Goal: Download file/media

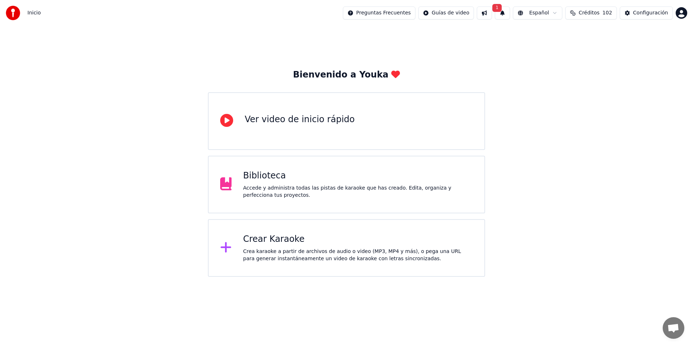
click at [324, 186] on div "Accede y administra todas las pistas de karaoke que has creado. Edita, organiza…" at bounding box center [358, 192] width 230 height 14
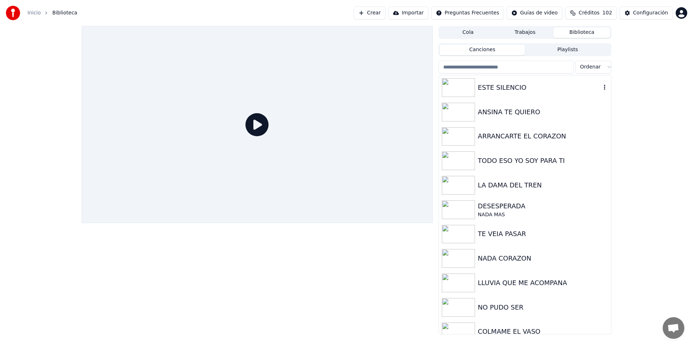
click at [456, 87] on img at bounding box center [458, 87] width 33 height 19
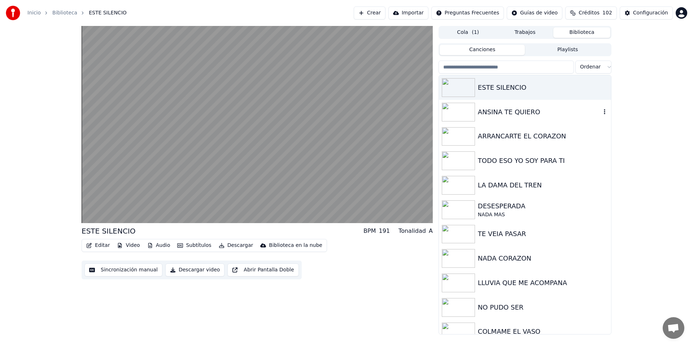
click at [455, 117] on img at bounding box center [458, 112] width 33 height 19
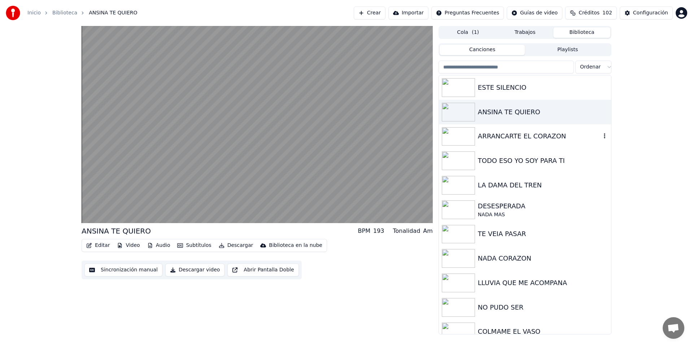
click at [453, 134] on img at bounding box center [458, 136] width 33 height 19
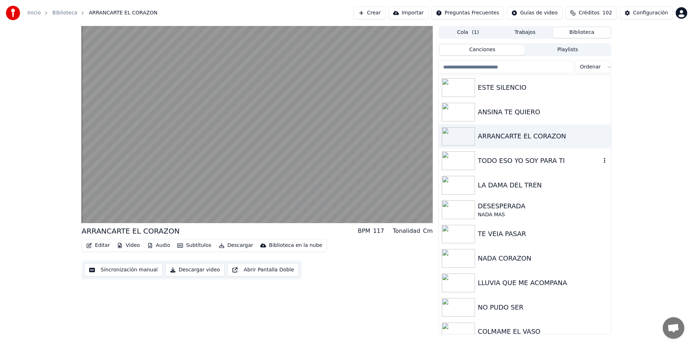
click at [453, 162] on img at bounding box center [458, 161] width 33 height 19
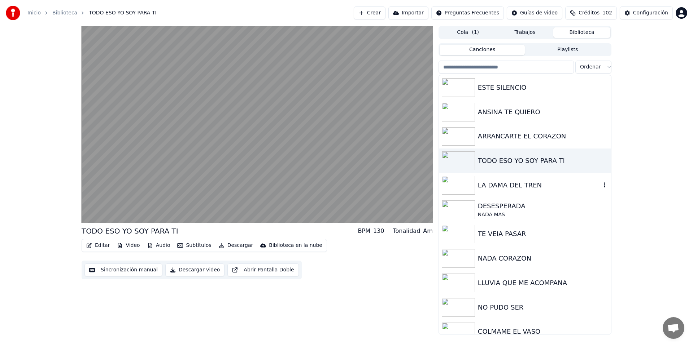
click at [447, 186] on img at bounding box center [458, 185] width 33 height 19
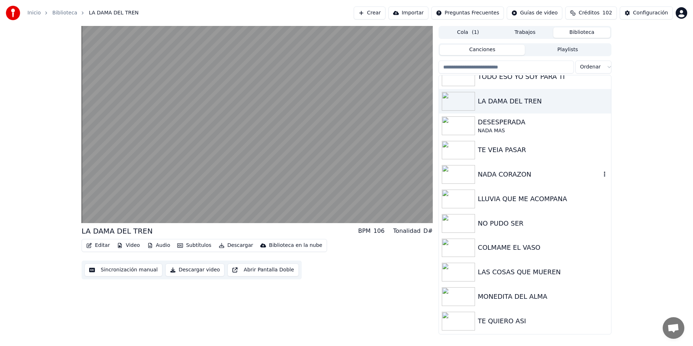
scroll to position [93, 0]
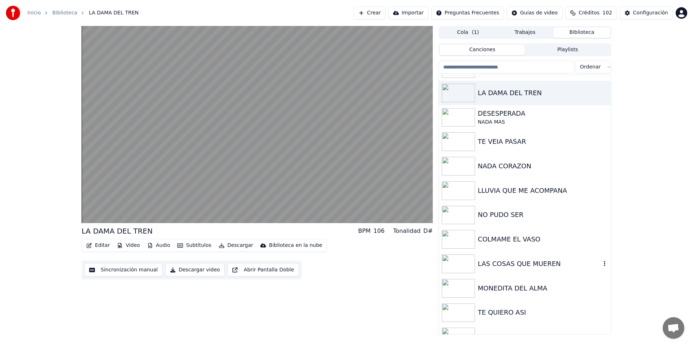
click at [459, 261] on img at bounding box center [458, 264] width 33 height 19
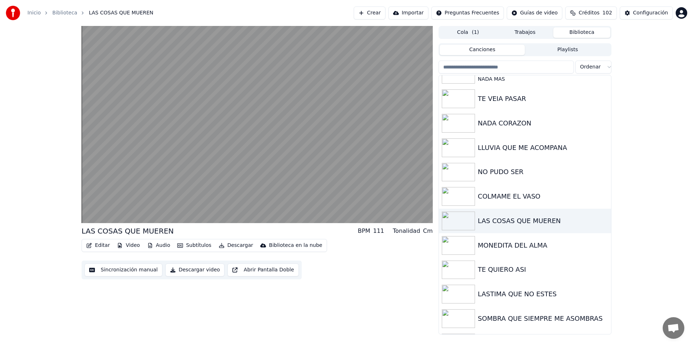
scroll to position [148, 0]
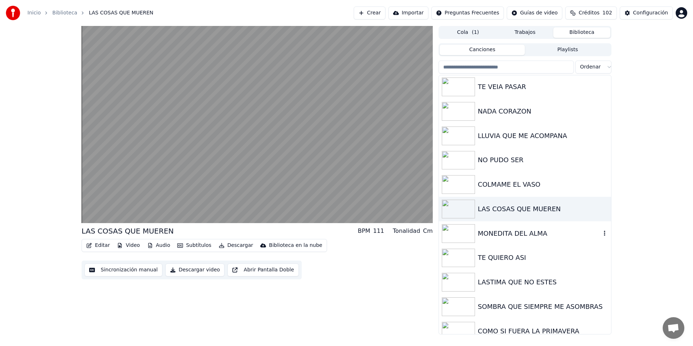
click at [453, 237] on img at bounding box center [458, 233] width 33 height 19
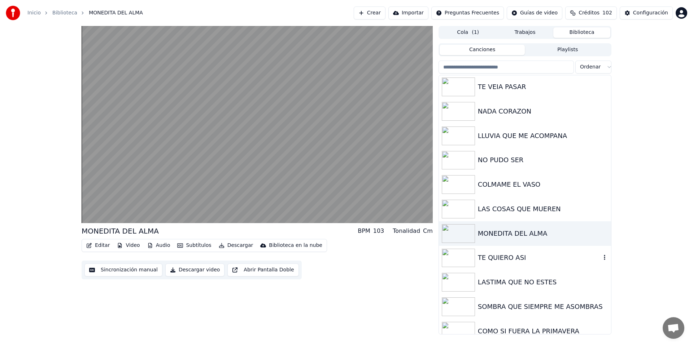
click at [454, 258] on img at bounding box center [458, 258] width 33 height 19
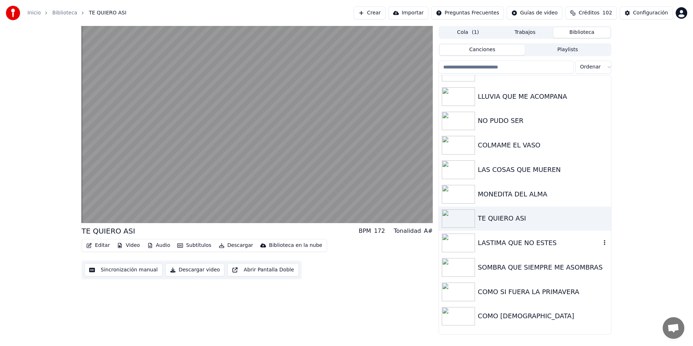
scroll to position [211, 0]
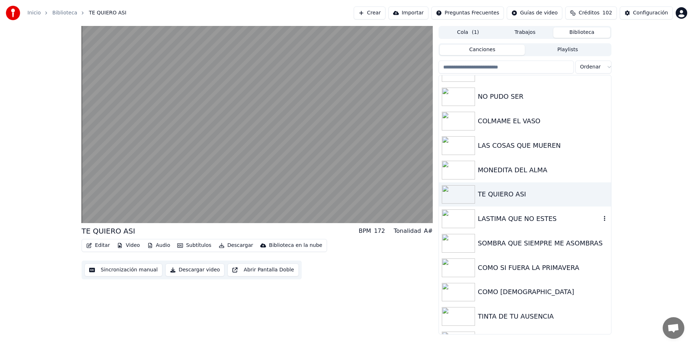
click at [453, 223] on img at bounding box center [458, 219] width 33 height 19
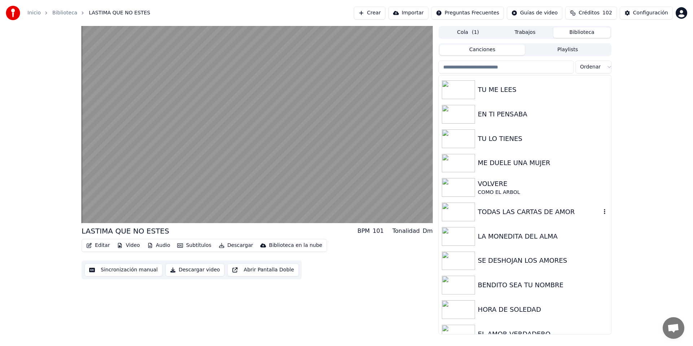
scroll to position [672, 0]
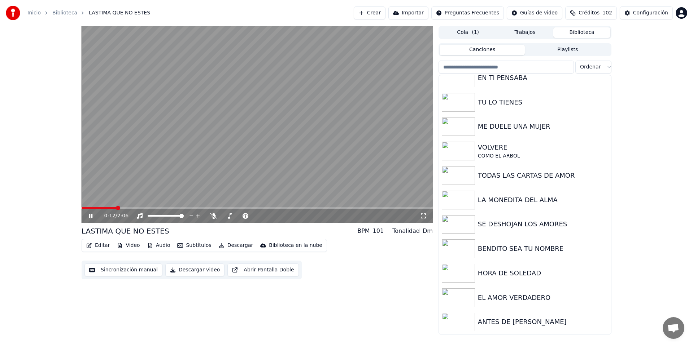
click at [585, 13] on span "Créditos" at bounding box center [588, 12] width 21 height 7
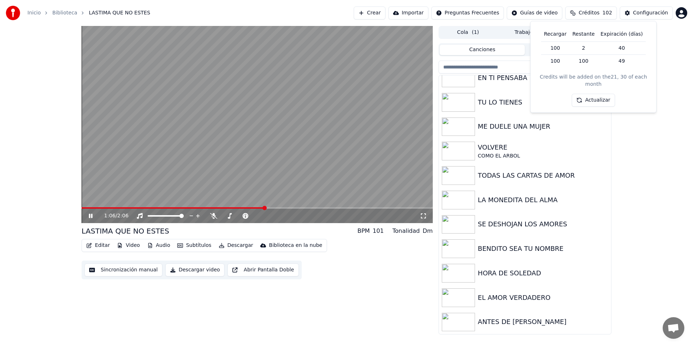
click at [350, 284] on div "1:06 / 2:06 LASTIMA QUE NO ESTES BPM 101 Tonalidad Dm Editar Video Audio Subtít…" at bounding box center [257, 180] width 351 height 309
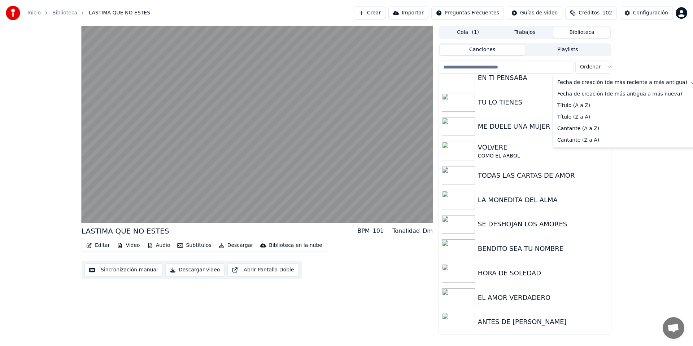
click at [593, 66] on html "Inicio Biblioteca LASTIMA QUE NO ESTES Crear Importar Preguntas Frecuentes Guía…" at bounding box center [346, 173] width 693 height 346
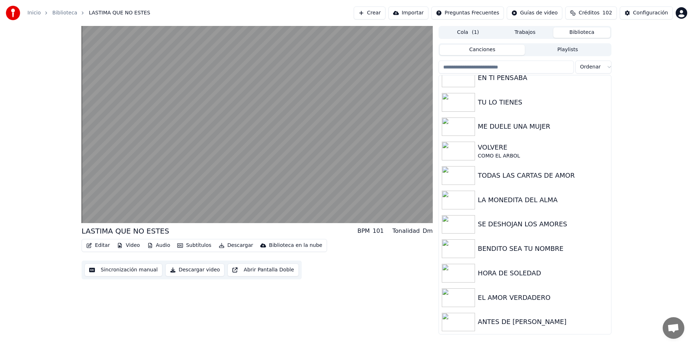
click at [637, 60] on html "Inicio Biblioteca LASTIMA QUE NO ESTES Crear Importar Preguntas Frecuentes Guía…" at bounding box center [346, 173] width 693 height 346
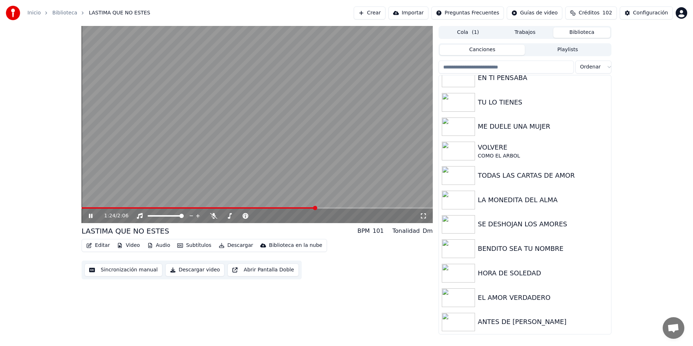
click at [685, 13] on html "Inicio Biblioteca LASTIMA QUE NO ESTES Crear Importar Preguntas Frecuentes Guía…" at bounding box center [346, 173] width 693 height 346
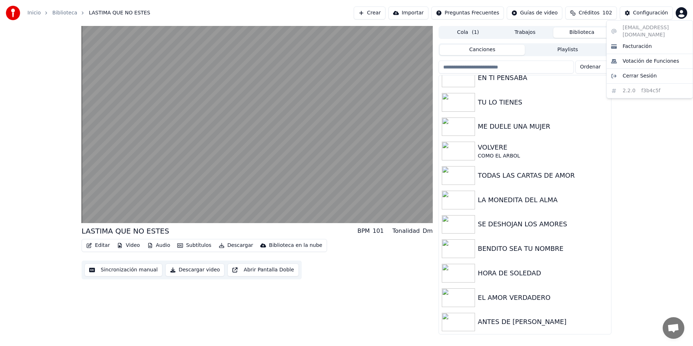
click at [658, 132] on html "Inicio Biblioteca LASTIMA QUE NO ESTES Crear Importar Preguntas Frecuentes Guía…" at bounding box center [346, 173] width 693 height 346
click at [641, 13] on div "Configuración" at bounding box center [650, 12] width 35 height 7
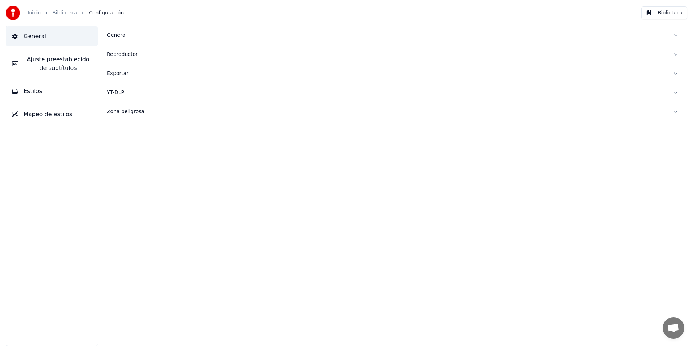
click at [61, 13] on link "Biblioteca" at bounding box center [64, 12] width 25 height 7
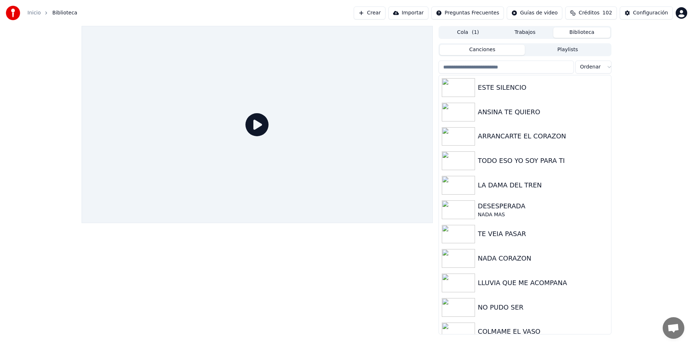
click at [660, 136] on div "Cola ( 1 ) Trabajos Biblioteca Canciones Playlists Ordenar ESTE SILENCIO ANSINA…" at bounding box center [346, 180] width 693 height 309
click at [508, 88] on div "ESTE SILENCIO" at bounding box center [539, 88] width 123 height 10
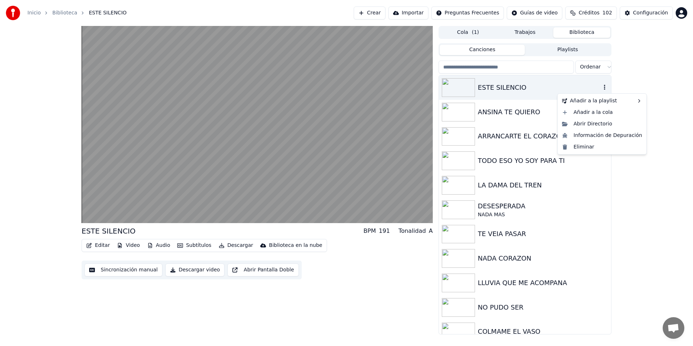
click at [601, 86] on icon "button" at bounding box center [604, 87] width 7 height 6
click at [597, 127] on div "Abrir Directorio" at bounding box center [602, 124] width 86 height 12
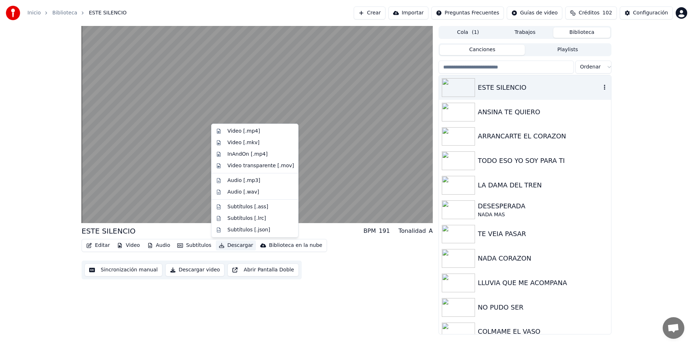
click at [232, 246] on button "Descargar" at bounding box center [236, 246] width 40 height 10
click at [255, 131] on div "Video [.mp4]" at bounding box center [243, 131] width 32 height 7
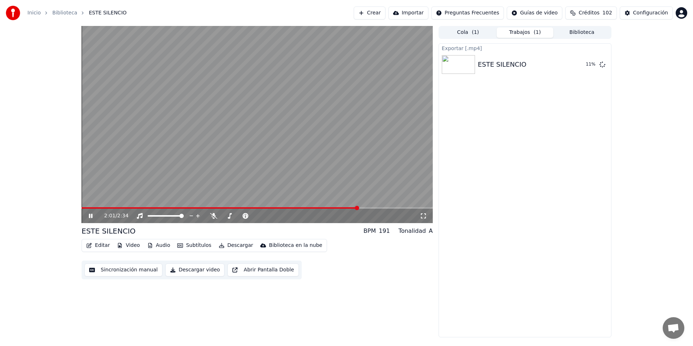
click at [587, 32] on button "Biblioteca" at bounding box center [581, 32] width 57 height 10
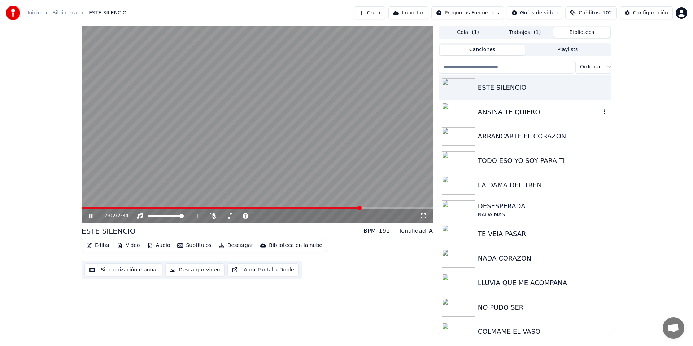
click at [495, 114] on div "ANSINA TE QUIERO" at bounding box center [539, 112] width 123 height 10
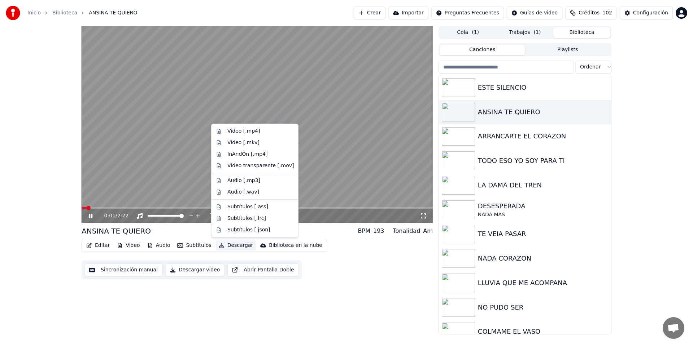
click at [239, 246] on button "Descargar" at bounding box center [236, 246] width 40 height 10
click at [250, 131] on div "Video [.mp4]" at bounding box center [243, 131] width 32 height 7
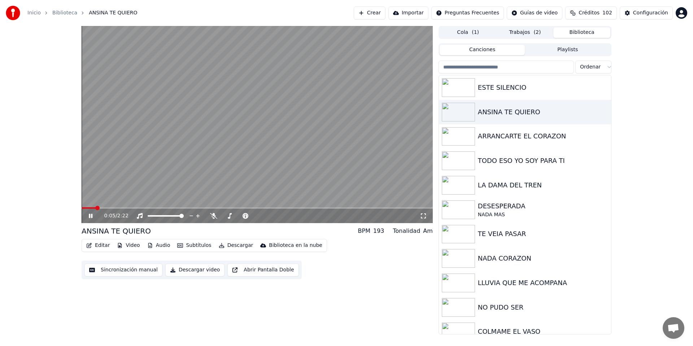
click at [572, 34] on button "Biblioteca" at bounding box center [581, 32] width 57 height 10
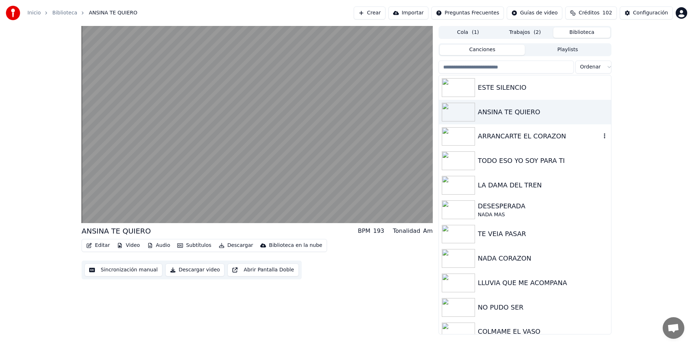
click at [536, 138] on div "ARRANCARTE EL CORAZON" at bounding box center [539, 136] width 123 height 10
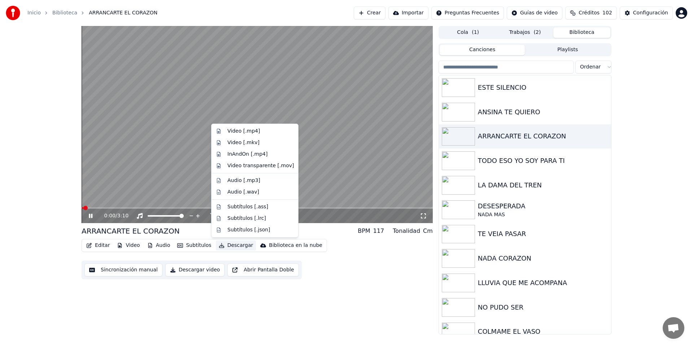
click at [234, 246] on button "Descargar" at bounding box center [236, 246] width 40 height 10
drag, startPoint x: 252, startPoint y: 133, endPoint x: 255, endPoint y: 134, distance: 4.0
click at [252, 133] on div "Video [.mp4]" at bounding box center [243, 131] width 32 height 7
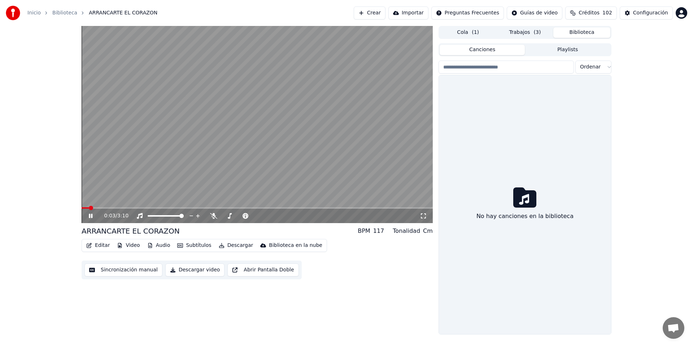
click at [583, 31] on button "Biblioteca" at bounding box center [581, 32] width 57 height 10
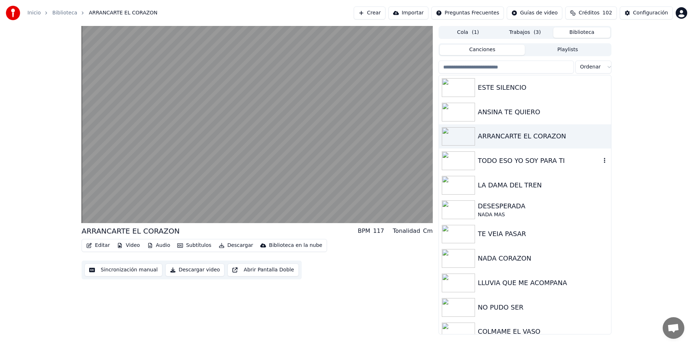
click at [525, 166] on div "TODO ESO YO SOY PARA TI" at bounding box center [539, 161] width 123 height 10
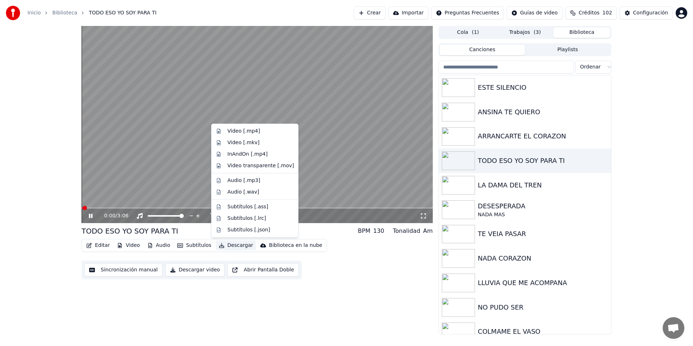
click at [237, 247] on button "Descargar" at bounding box center [236, 246] width 40 height 10
click at [250, 133] on div "Video [.mp4]" at bounding box center [243, 131] width 32 height 7
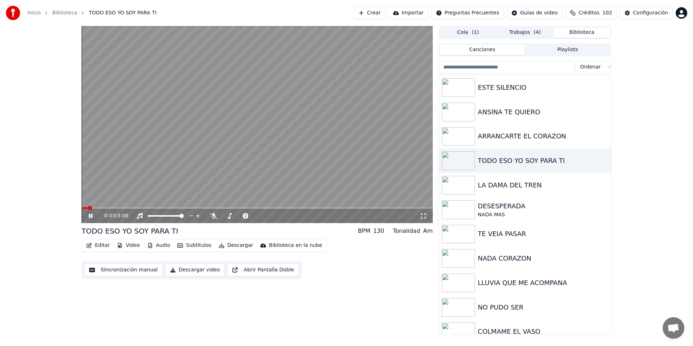
click at [581, 31] on button "Biblioteca" at bounding box center [581, 32] width 57 height 10
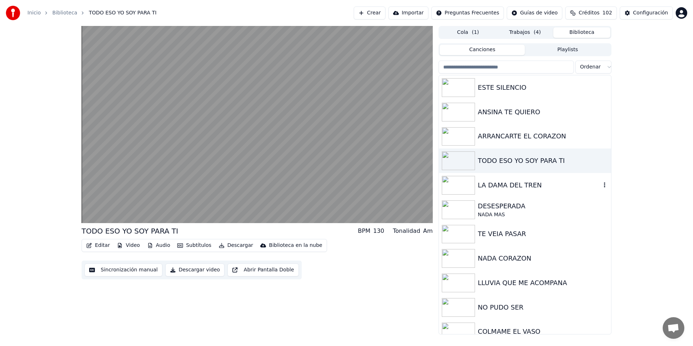
click at [537, 186] on div "LA DAMA DEL TREN" at bounding box center [539, 185] width 123 height 10
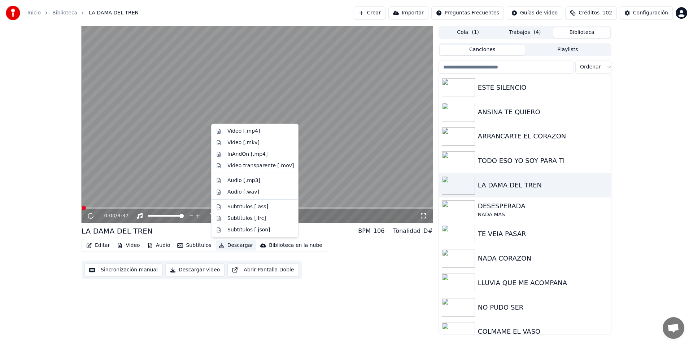
click at [235, 246] on button "Descargar" at bounding box center [236, 246] width 40 height 10
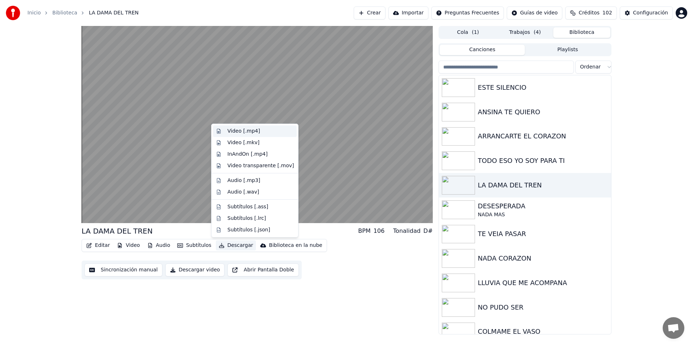
click at [252, 134] on div "Video [.mp4]" at bounding box center [243, 131] width 32 height 7
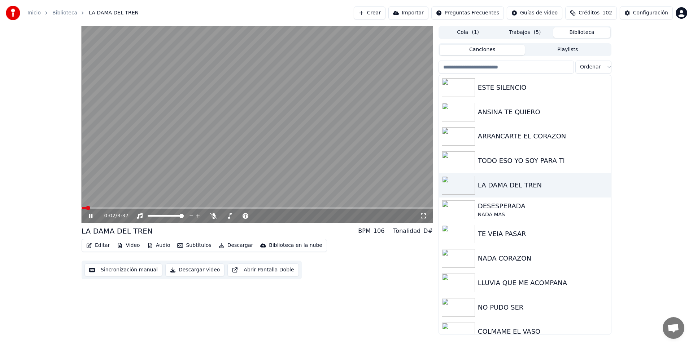
click at [577, 35] on button "Biblioteca" at bounding box center [581, 32] width 57 height 10
click at [514, 211] on div "NADA MAS" at bounding box center [539, 214] width 123 height 7
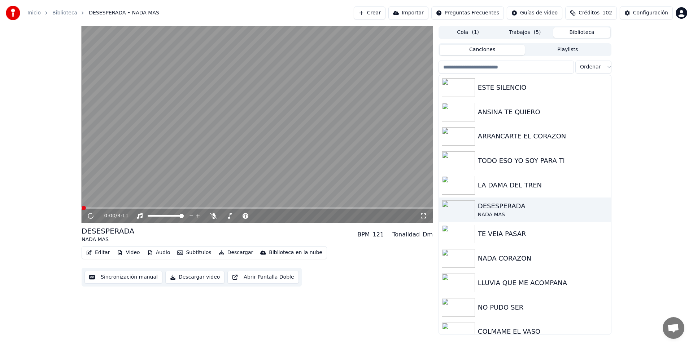
click at [232, 253] on button "Descargar" at bounding box center [236, 253] width 40 height 10
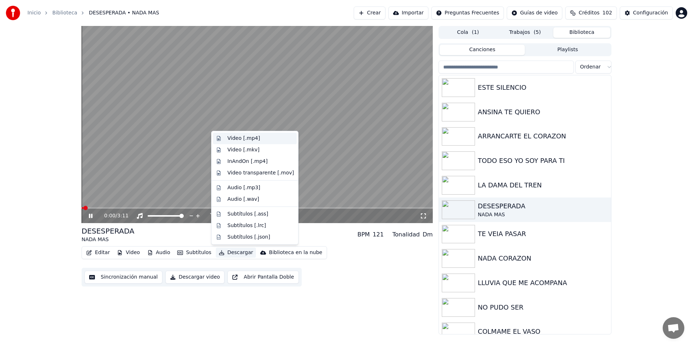
click at [248, 141] on div "Video [.mp4]" at bounding box center [243, 138] width 32 height 7
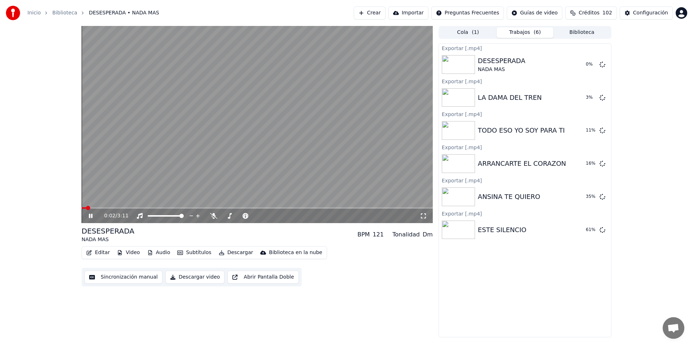
click at [589, 33] on button "Biblioteca" at bounding box center [581, 32] width 57 height 10
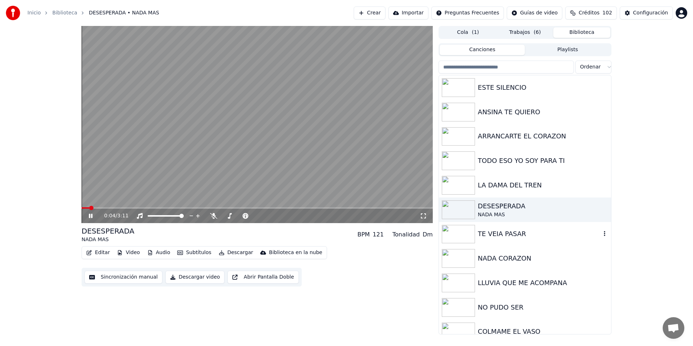
click at [516, 234] on div "TE VEIA PASAR" at bounding box center [539, 234] width 123 height 10
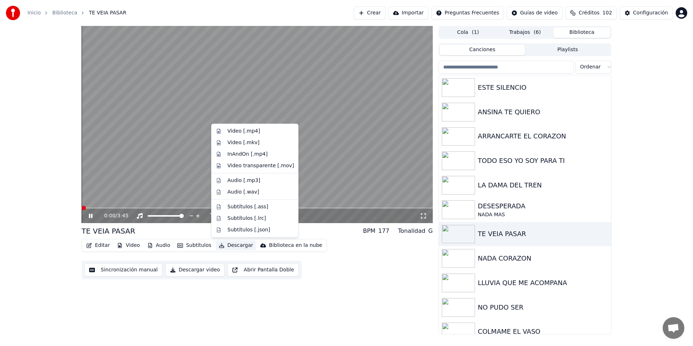
click at [234, 244] on button "Descargar" at bounding box center [236, 246] width 40 height 10
click at [255, 131] on div "Video [.mp4]" at bounding box center [243, 131] width 32 height 7
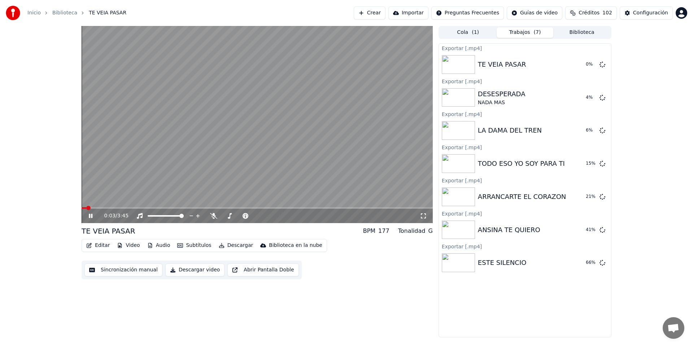
click at [589, 32] on button "Biblioteca" at bounding box center [581, 32] width 57 height 10
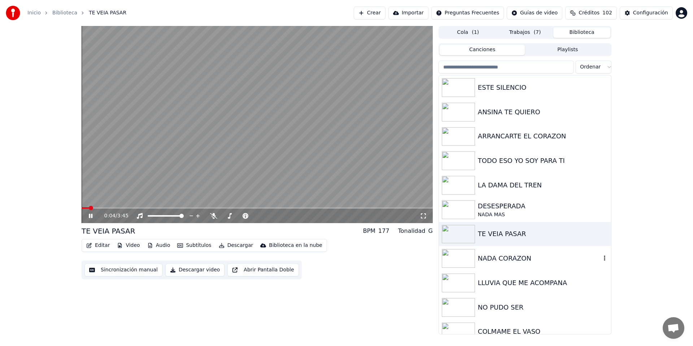
click at [511, 257] on div "NADA CORAZON" at bounding box center [539, 259] width 123 height 10
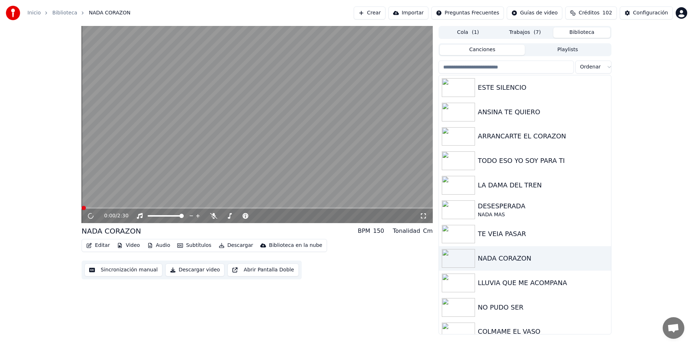
click at [240, 246] on button "Descargar" at bounding box center [236, 246] width 40 height 10
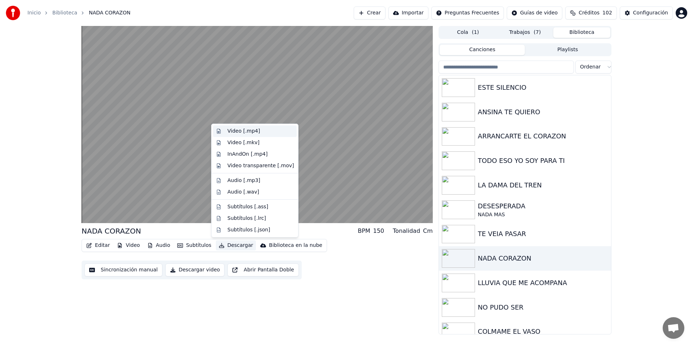
click at [254, 134] on div "Video [.mp4]" at bounding box center [243, 131] width 32 height 7
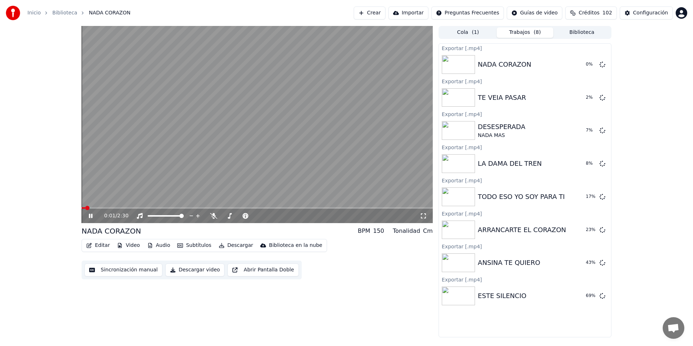
click at [585, 31] on button "Biblioteca" at bounding box center [581, 32] width 57 height 10
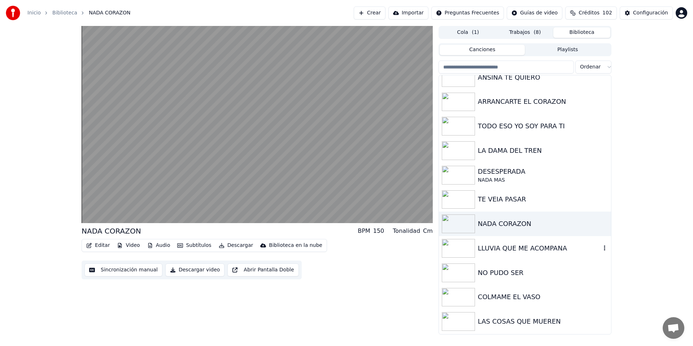
scroll to position [45, 0]
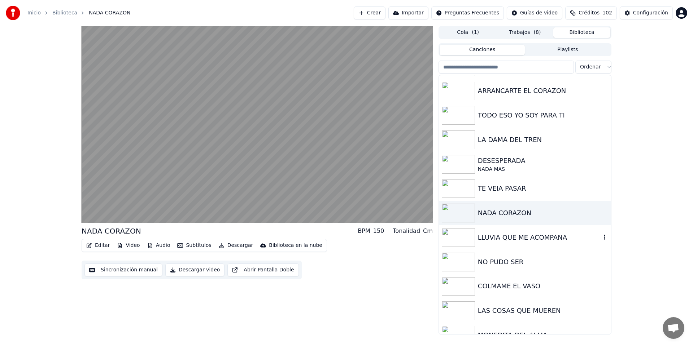
click at [521, 239] on div "LLUVIA QUE ME ACOMPANA" at bounding box center [539, 238] width 123 height 10
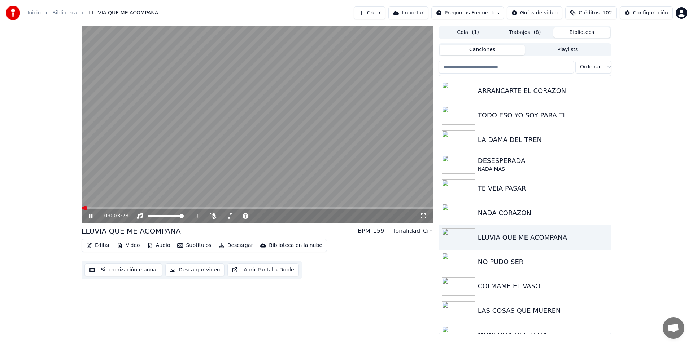
click at [235, 246] on button "Descargar" at bounding box center [236, 246] width 40 height 10
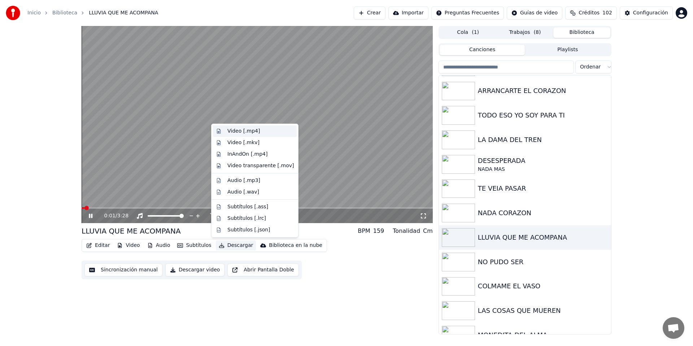
click at [254, 131] on div "Video [.mp4]" at bounding box center [243, 131] width 32 height 7
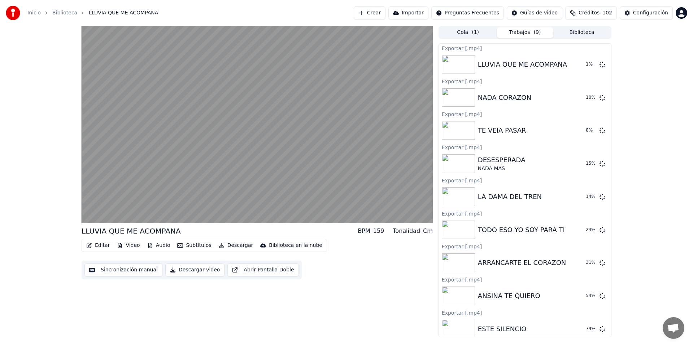
click at [574, 32] on button "Biblioteca" at bounding box center [581, 32] width 57 height 10
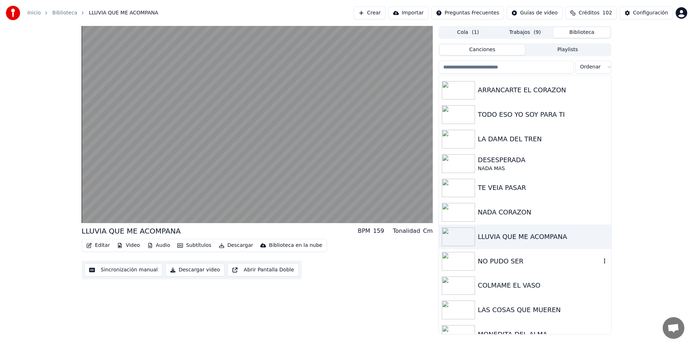
scroll to position [50, 0]
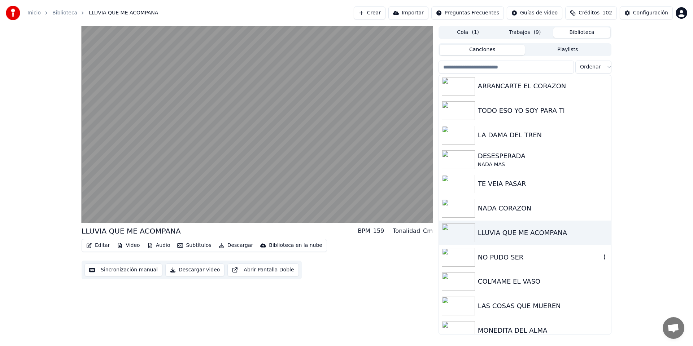
click at [515, 262] on div "NO PUDO SER" at bounding box center [539, 258] width 123 height 10
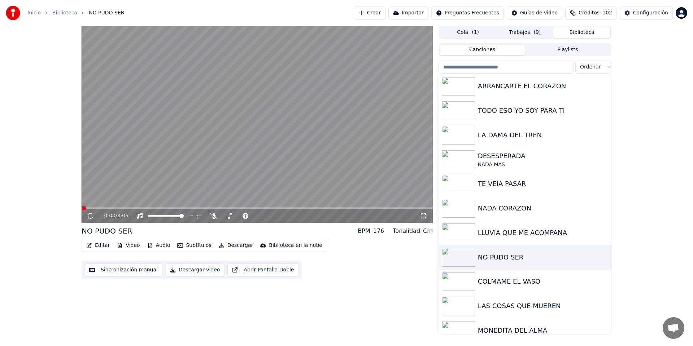
click at [237, 244] on button "Descargar" at bounding box center [236, 246] width 40 height 10
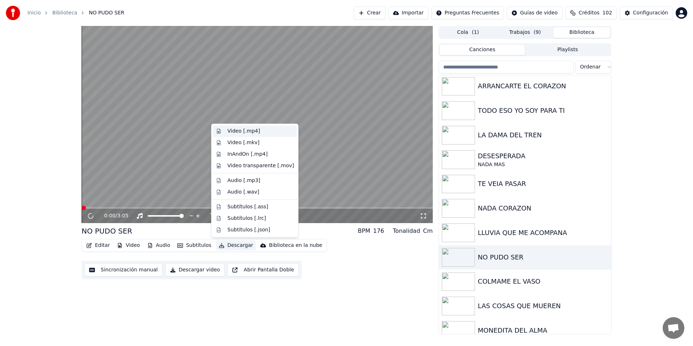
click at [243, 130] on div "Video [.mp4]" at bounding box center [243, 131] width 32 height 7
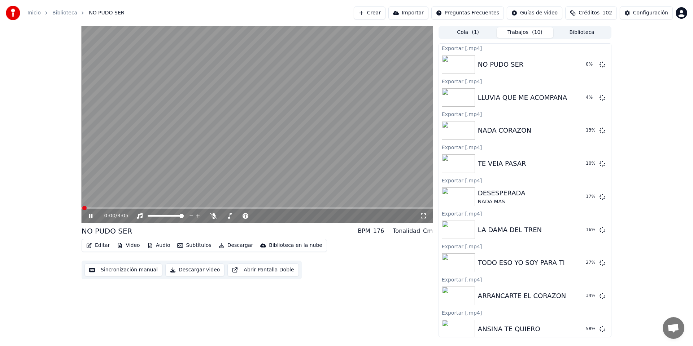
click at [582, 32] on button "Biblioteca" at bounding box center [581, 32] width 57 height 10
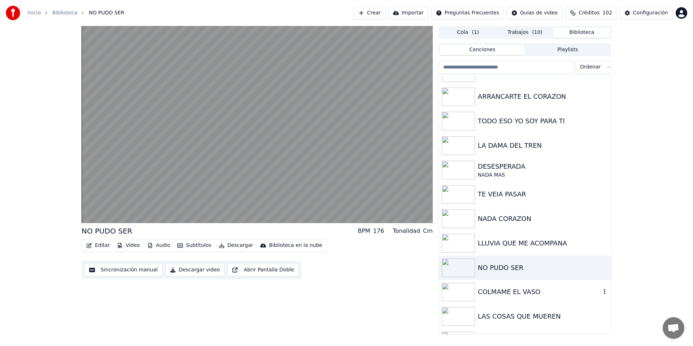
scroll to position [46, 0]
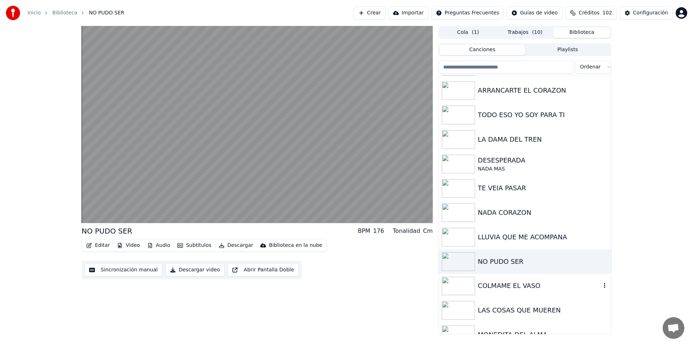
click at [506, 287] on div "COLMAME EL VASO" at bounding box center [539, 286] width 123 height 10
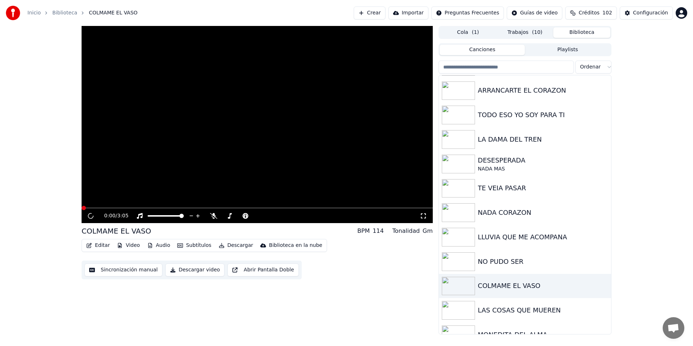
click at [231, 243] on button "Descargar" at bounding box center [236, 246] width 40 height 10
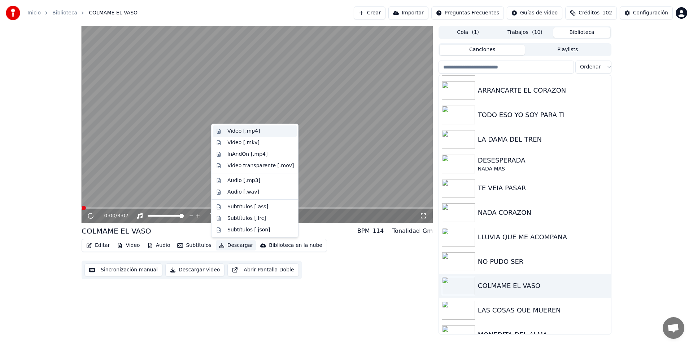
click at [260, 132] on div "Video [.mp4]" at bounding box center [260, 131] width 66 height 7
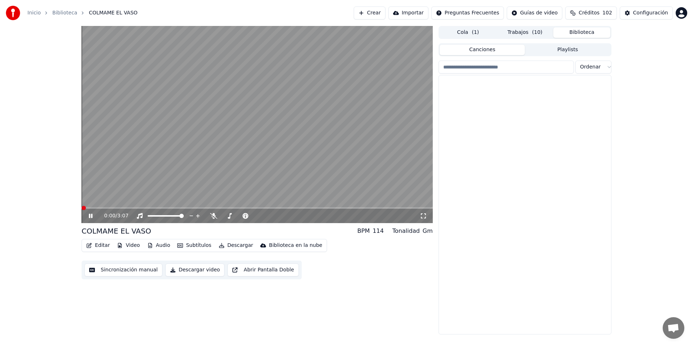
drag, startPoint x: 579, startPoint y: 31, endPoint x: 563, endPoint y: 70, distance: 42.4
click at [579, 31] on button "Biblioteca" at bounding box center [581, 32] width 57 height 10
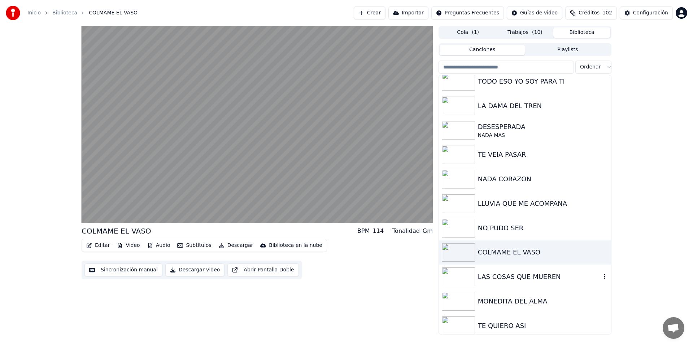
scroll to position [81, 0]
click at [529, 277] on div "LAS COSAS QUE MUEREN" at bounding box center [539, 276] width 123 height 10
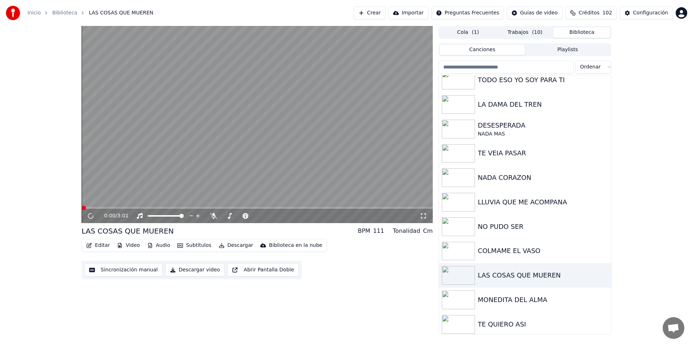
click at [238, 245] on button "Descargar" at bounding box center [236, 246] width 40 height 10
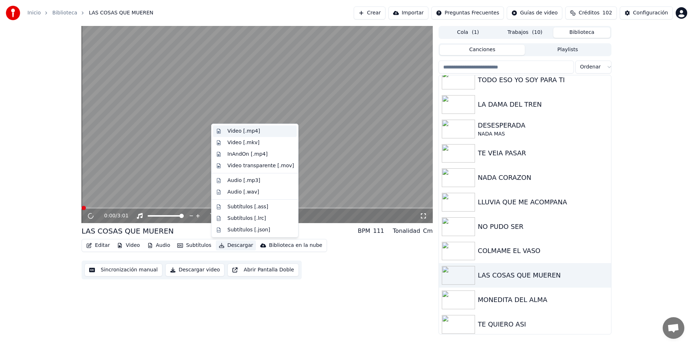
click at [255, 130] on div "Video [.mp4]" at bounding box center [243, 131] width 32 height 7
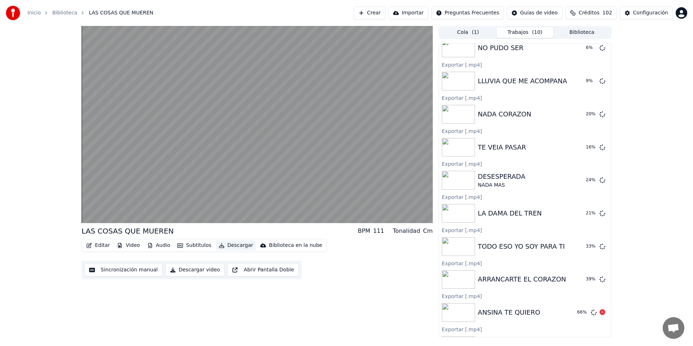
scroll to position [98, 0]
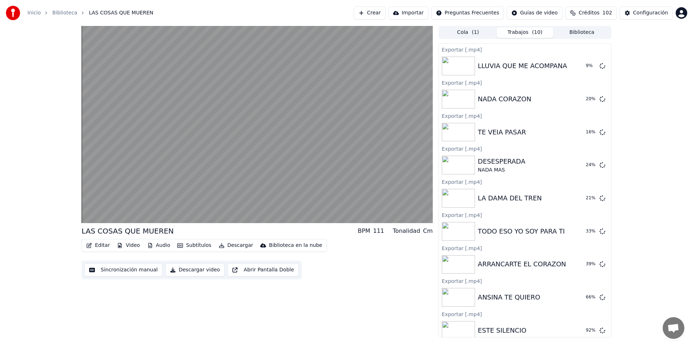
click at [590, 34] on button "Biblioteca" at bounding box center [581, 32] width 57 height 10
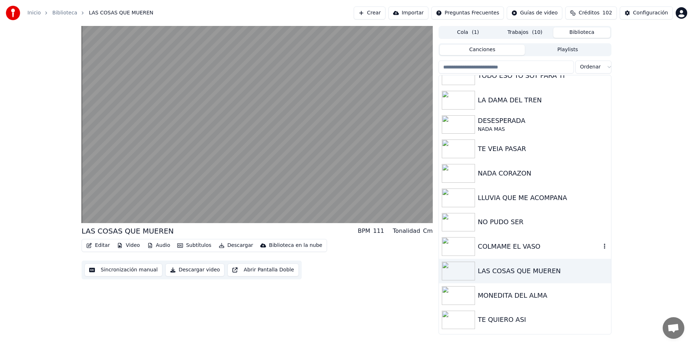
scroll to position [132, 0]
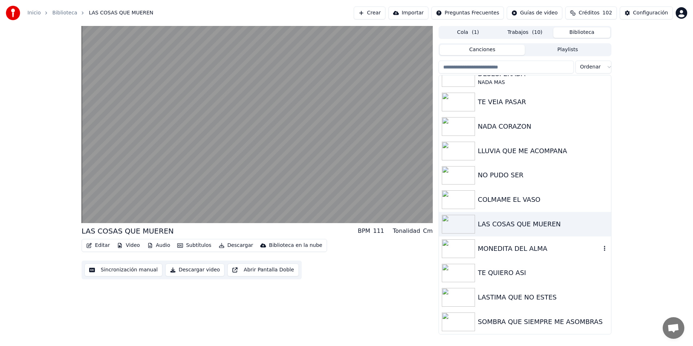
click at [533, 248] on div "MONEDITA DEL ALMA" at bounding box center [539, 249] width 123 height 10
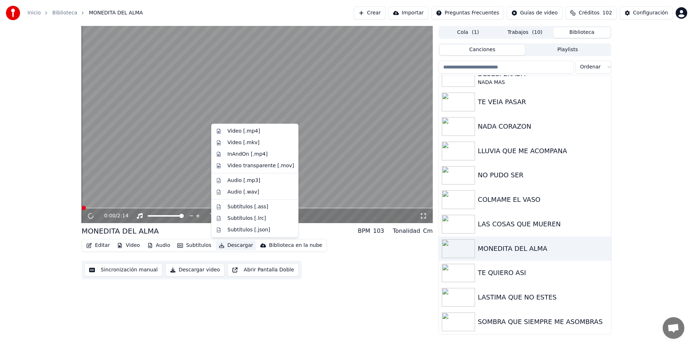
click at [232, 246] on button "Descargar" at bounding box center [236, 246] width 40 height 10
click at [251, 132] on div "Video [.mp4]" at bounding box center [243, 131] width 32 height 7
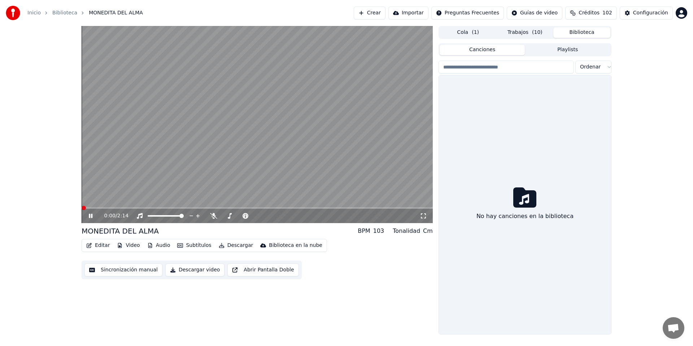
click at [590, 32] on button "Biblioteca" at bounding box center [581, 32] width 57 height 10
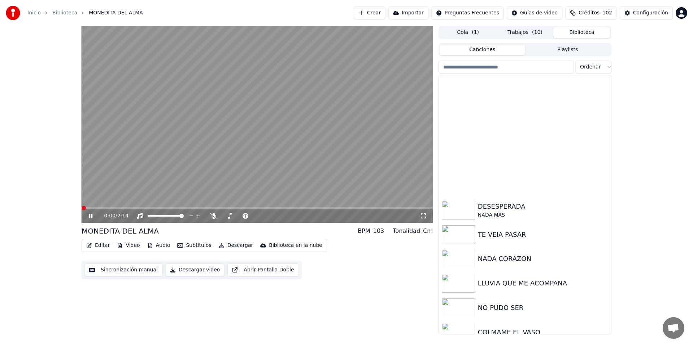
scroll to position [205, 0]
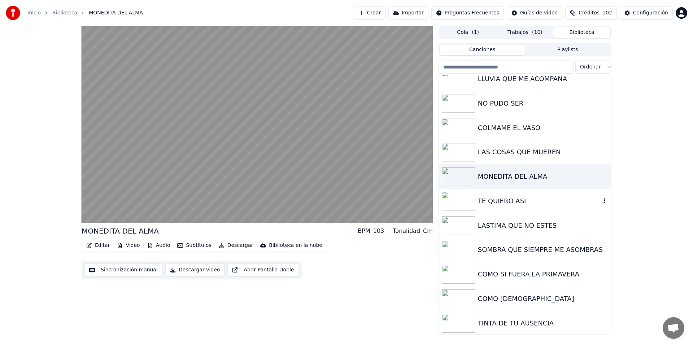
drag, startPoint x: 517, startPoint y: 205, endPoint x: 529, endPoint y: 216, distance: 15.6
click at [517, 205] on div "TE QUIERO ASI" at bounding box center [539, 201] width 123 height 10
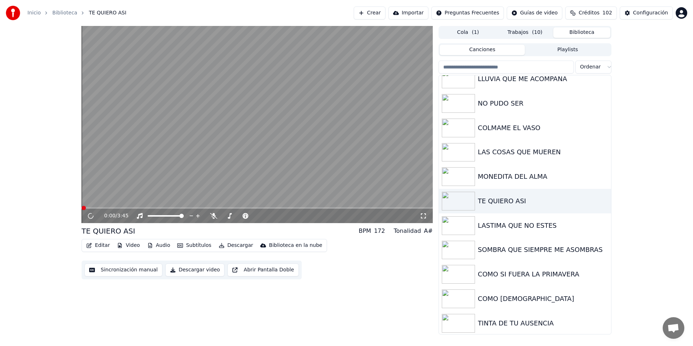
click at [236, 245] on button "Descargar" at bounding box center [236, 246] width 40 height 10
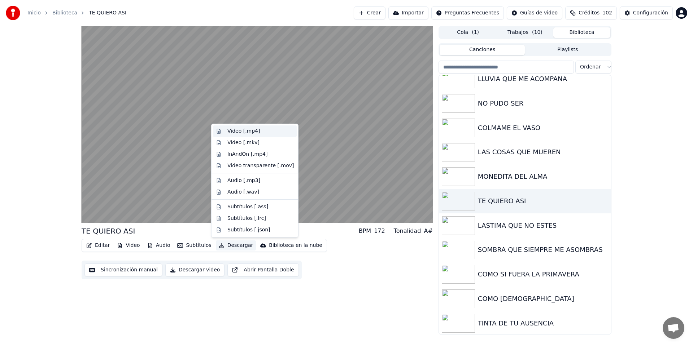
click at [255, 131] on div "Video [.mp4]" at bounding box center [243, 131] width 32 height 7
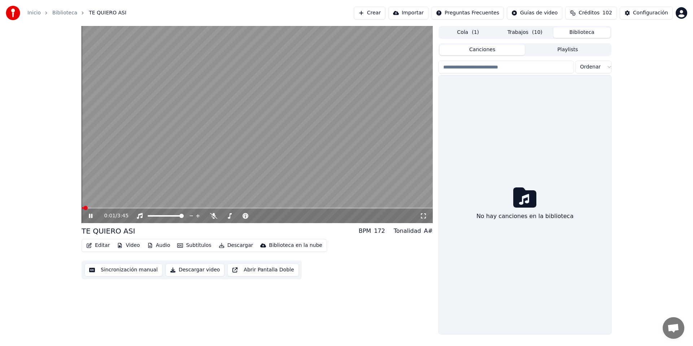
click at [588, 31] on button "Biblioteca" at bounding box center [581, 32] width 57 height 10
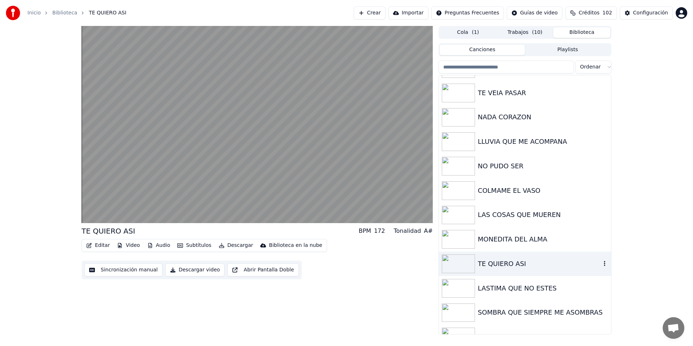
scroll to position [169, 0]
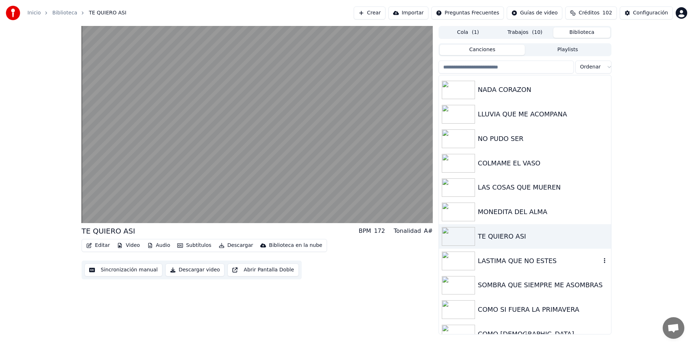
click at [515, 265] on div "LASTIMA QUE NO ESTES" at bounding box center [539, 261] width 123 height 10
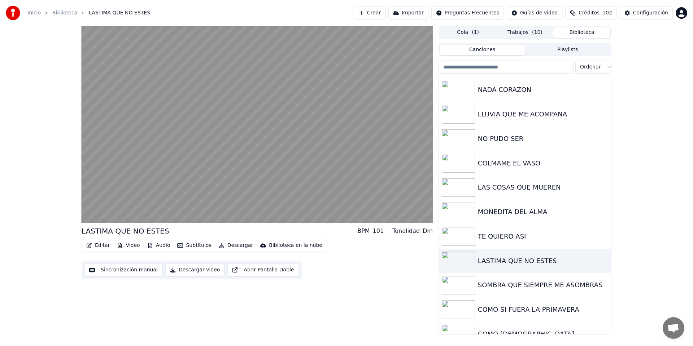
click at [228, 246] on button "Descargar" at bounding box center [236, 246] width 40 height 10
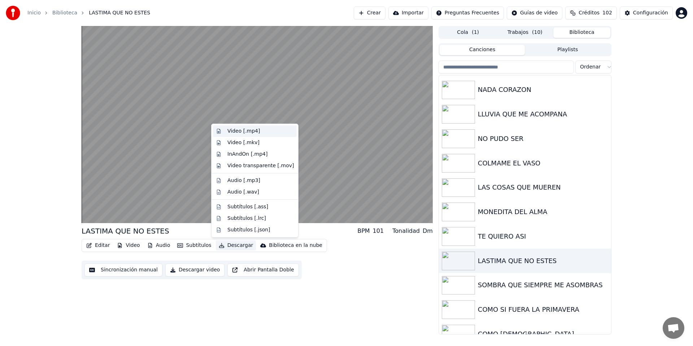
click at [255, 129] on div "Video [.mp4]" at bounding box center [243, 131] width 32 height 7
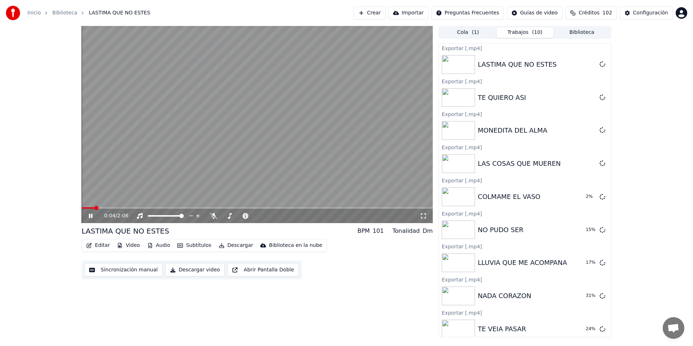
click at [585, 31] on button "Biblioteca" at bounding box center [581, 32] width 57 height 10
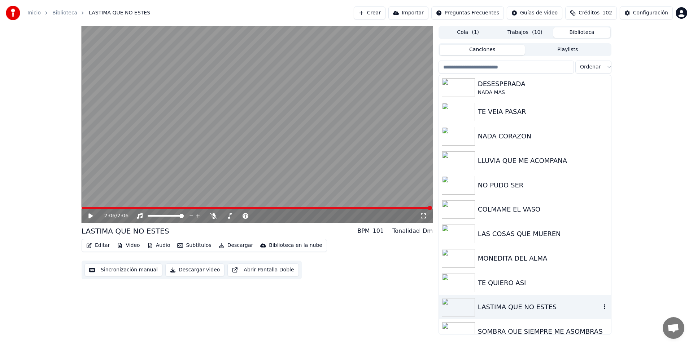
scroll to position [124, 0]
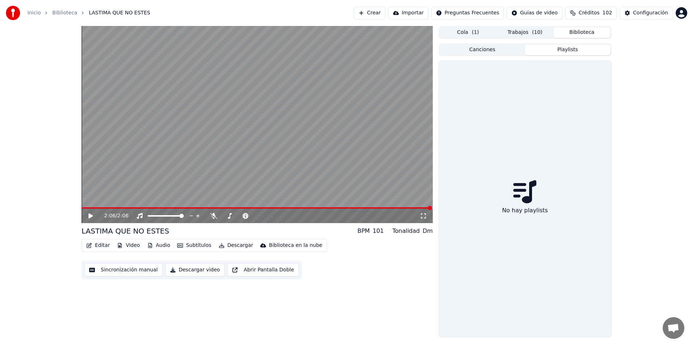
click at [569, 50] on button "Playlists" at bounding box center [568, 50] width 86 height 10
click at [565, 35] on button "Biblioteca" at bounding box center [581, 32] width 57 height 10
click at [564, 33] on button "Biblioteca" at bounding box center [581, 32] width 57 height 10
click at [490, 53] on button "Canciones" at bounding box center [483, 50] width 86 height 10
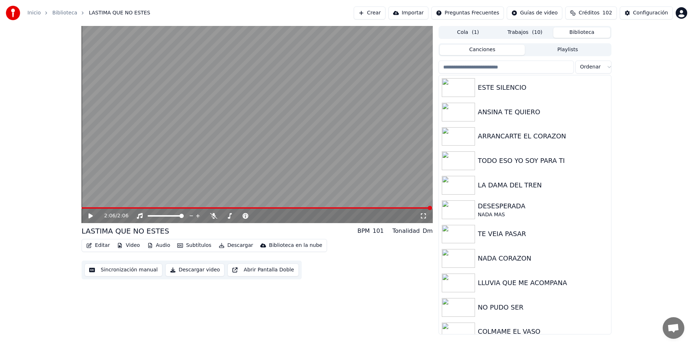
click at [573, 34] on button "Biblioteca" at bounding box center [581, 32] width 57 height 10
click at [572, 31] on button "Biblioteca" at bounding box center [581, 32] width 57 height 10
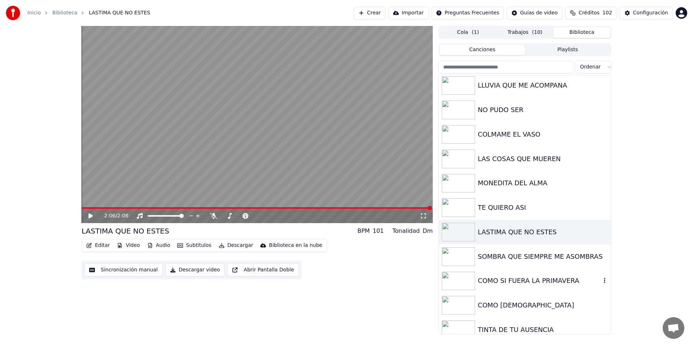
scroll to position [198, 0]
click at [550, 258] on div "SOMBRA QUE SIEMPRE ME ASOMBRAS" at bounding box center [539, 257] width 123 height 10
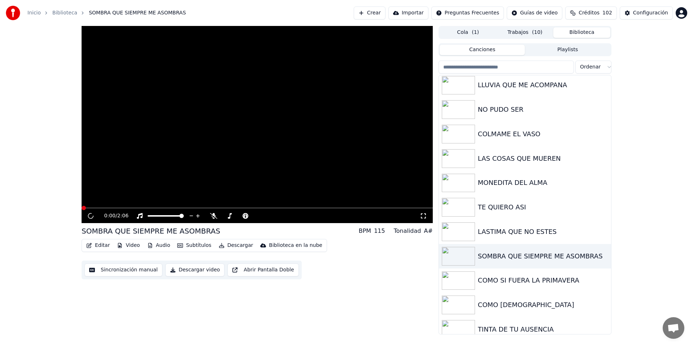
click at [233, 248] on button "Descargar" at bounding box center [236, 246] width 40 height 10
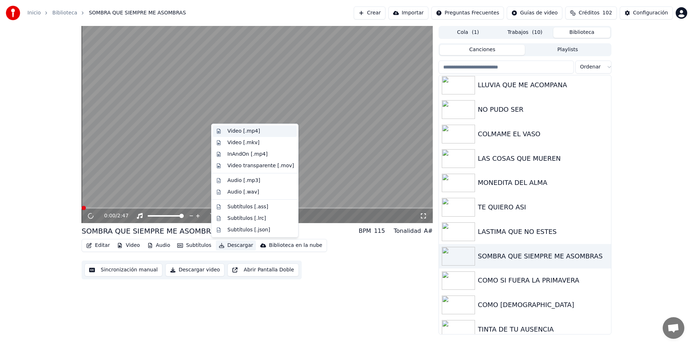
click at [252, 130] on div "Video [.mp4]" at bounding box center [243, 131] width 32 height 7
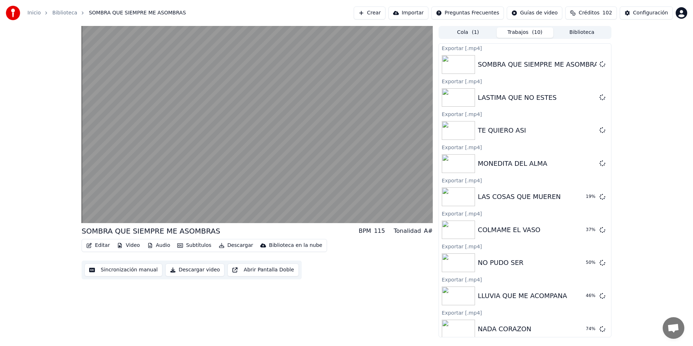
click at [587, 33] on button "Biblioteca" at bounding box center [581, 32] width 57 height 10
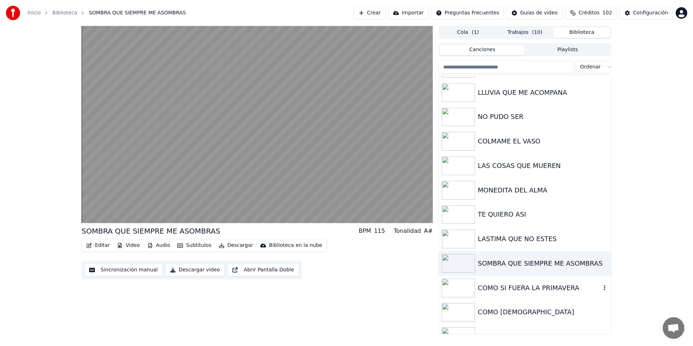
scroll to position [193, 0]
click at [545, 285] on div "COMO SI FUERA LA PRIMAVERA" at bounding box center [539, 287] width 123 height 10
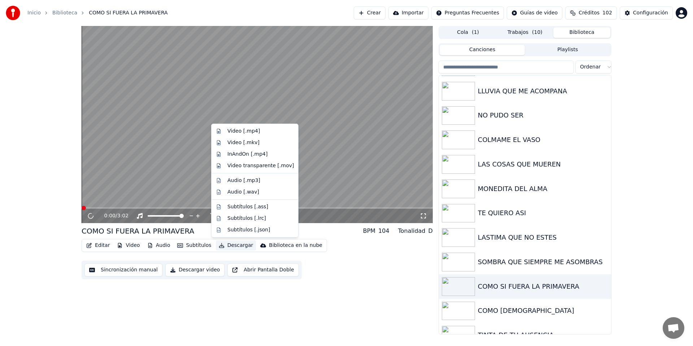
click at [237, 246] on button "Descargar" at bounding box center [236, 246] width 40 height 10
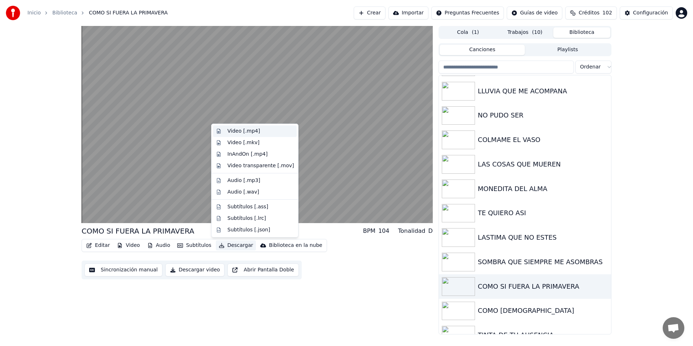
click at [252, 130] on div "Video [.mp4]" at bounding box center [243, 131] width 32 height 7
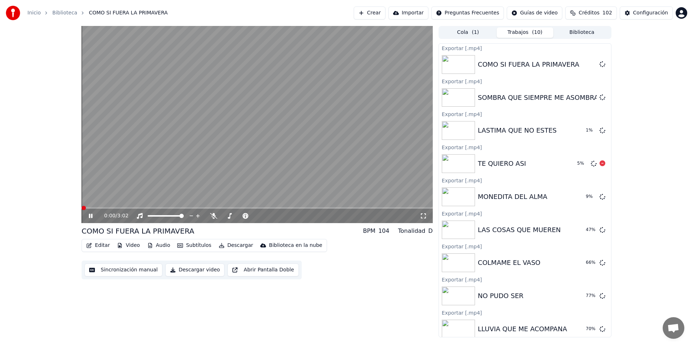
click at [580, 32] on button "Biblioteca" at bounding box center [581, 32] width 57 height 10
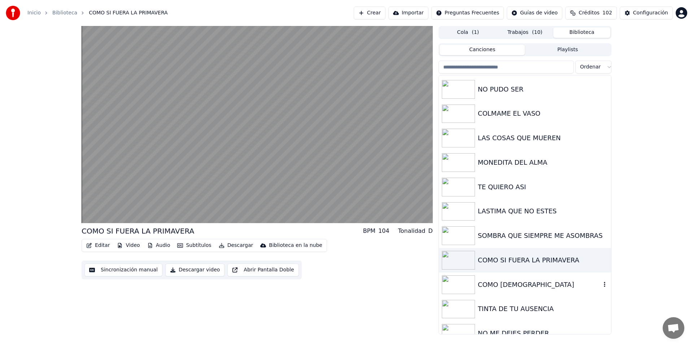
scroll to position [251, 0]
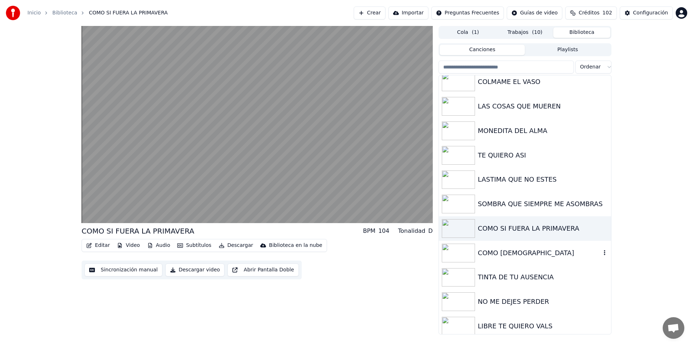
click at [528, 256] on div "COMO [DEMOGRAPHIC_DATA]" at bounding box center [539, 253] width 123 height 10
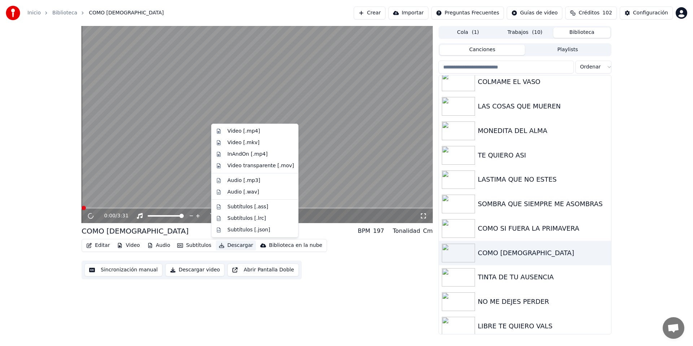
click at [237, 244] on button "Descargar" at bounding box center [236, 246] width 40 height 10
click at [250, 132] on div "Video [.mp4]" at bounding box center [243, 131] width 32 height 7
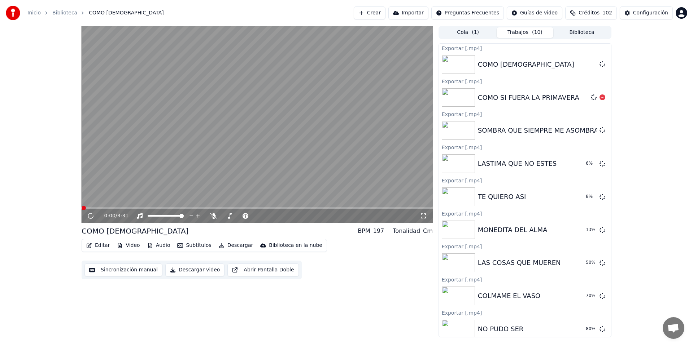
click at [581, 32] on button "Biblioteca" at bounding box center [581, 32] width 57 height 10
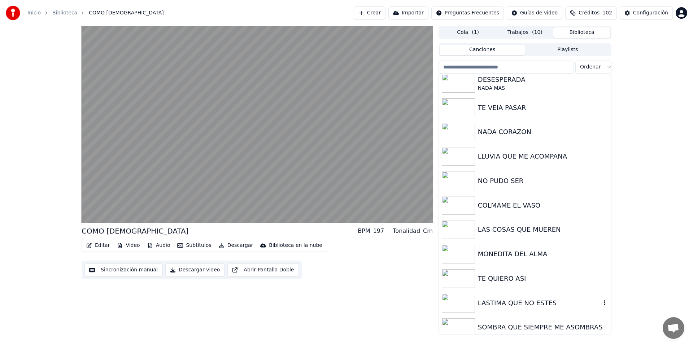
scroll to position [247, 0]
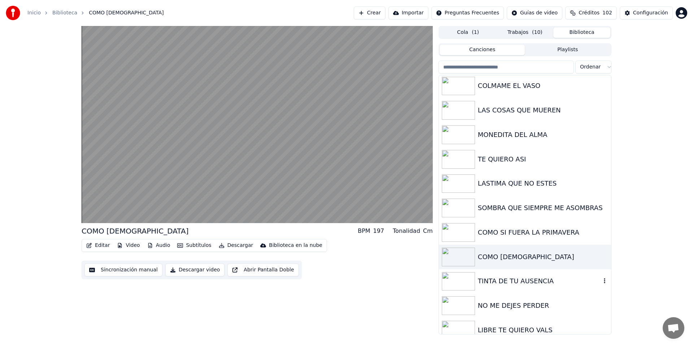
click at [513, 282] on div "TINTA DE TU AUSENCIA" at bounding box center [539, 281] width 123 height 10
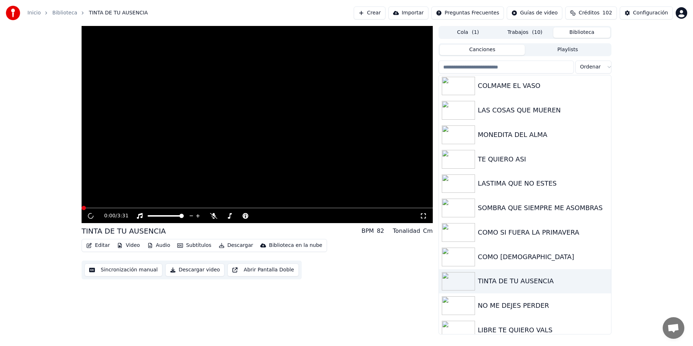
click at [237, 246] on button "Descargar" at bounding box center [236, 246] width 40 height 10
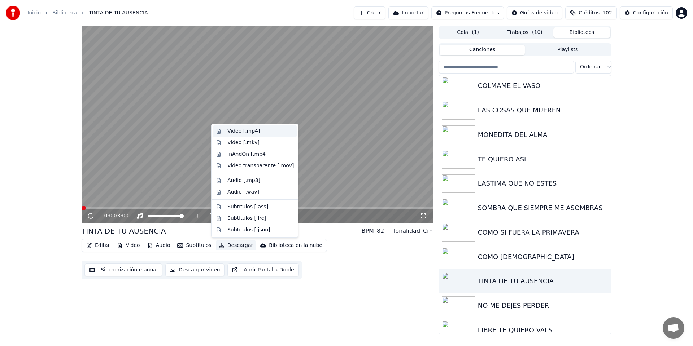
click at [249, 132] on div "Video [.mp4]" at bounding box center [243, 131] width 32 height 7
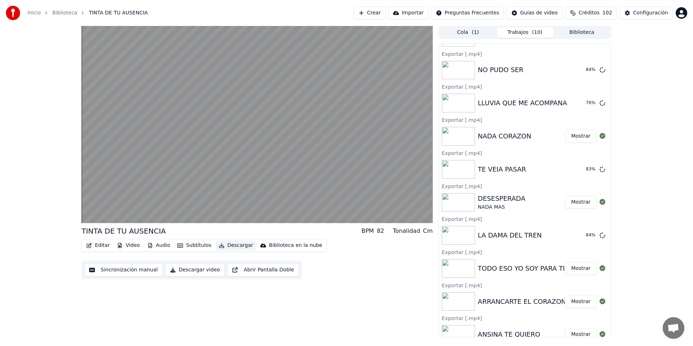
scroll to position [335, 0]
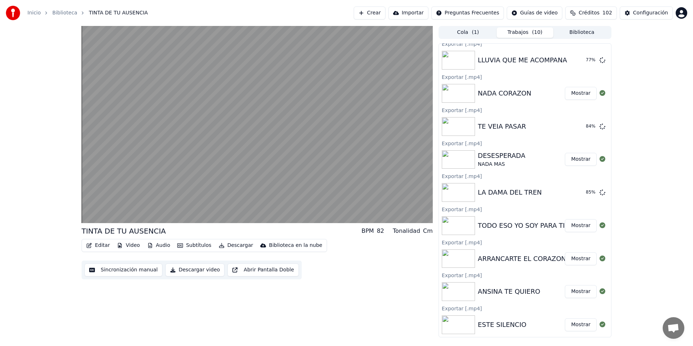
click at [583, 34] on button "Biblioteca" at bounding box center [581, 32] width 57 height 10
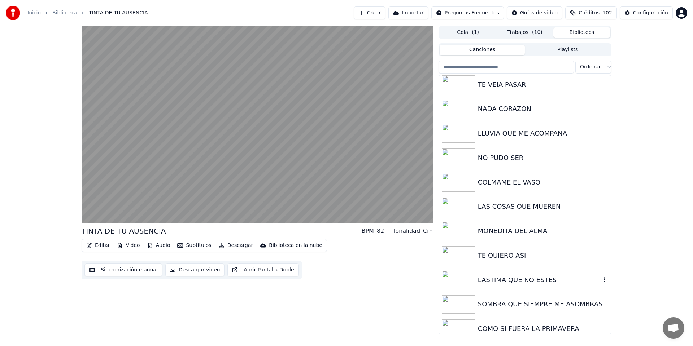
scroll to position [336, 0]
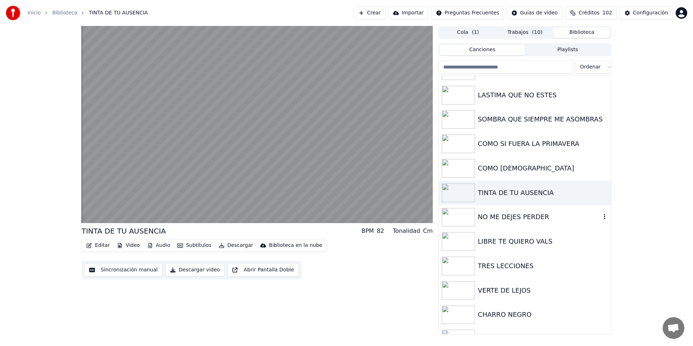
click at [513, 218] on div "NO ME DEJES PERDER" at bounding box center [539, 217] width 123 height 10
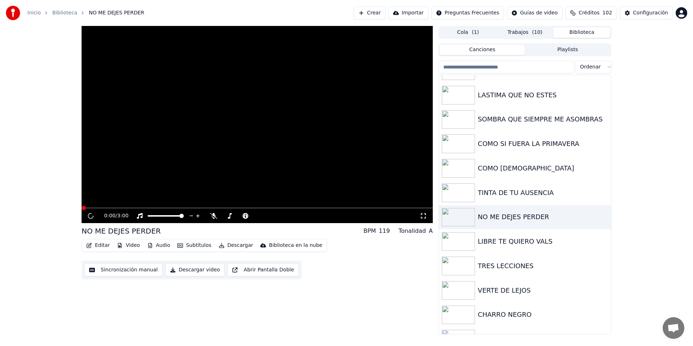
click at [229, 247] on button "Descargar" at bounding box center [236, 246] width 40 height 10
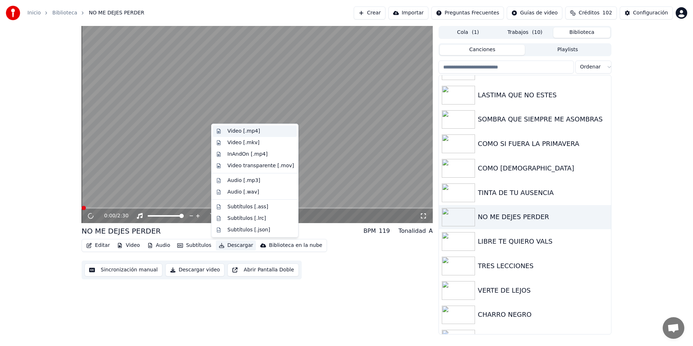
drag, startPoint x: 241, startPoint y: 134, endPoint x: 392, endPoint y: 185, distance: 159.1
click at [241, 134] on div "Video [.mp4]" at bounding box center [243, 131] width 32 height 7
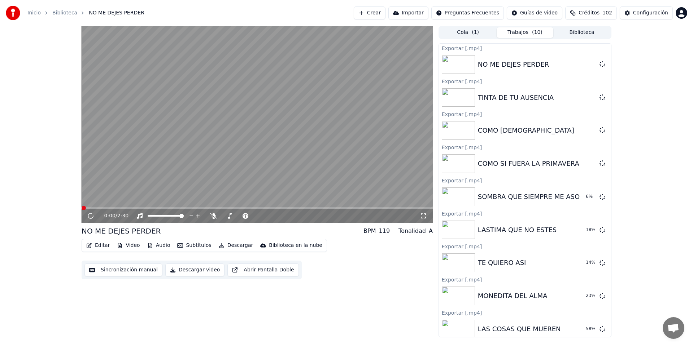
click at [574, 32] on button "Biblioteca" at bounding box center [581, 32] width 57 height 10
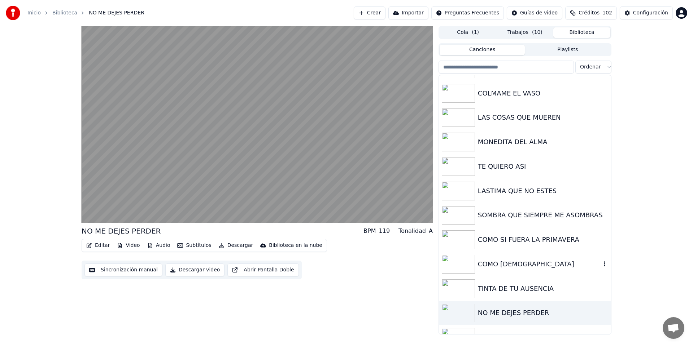
scroll to position [334, 0]
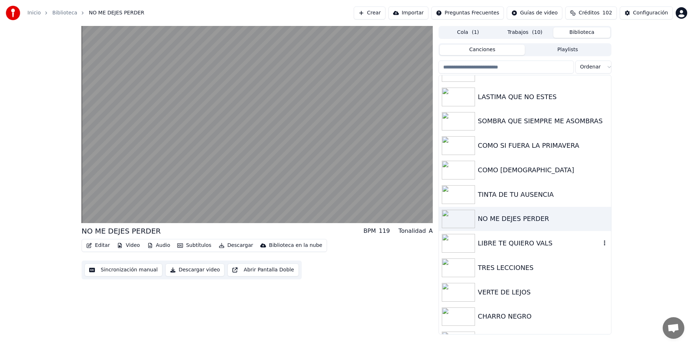
click at [523, 242] on div "LIBRE TE QUIERO VALS" at bounding box center [539, 244] width 123 height 10
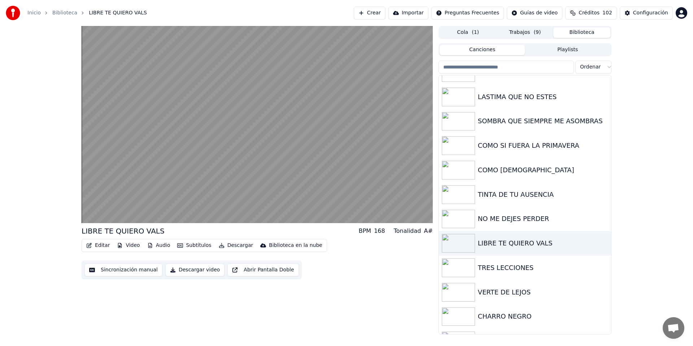
click at [243, 246] on button "Descargar" at bounding box center [236, 246] width 40 height 10
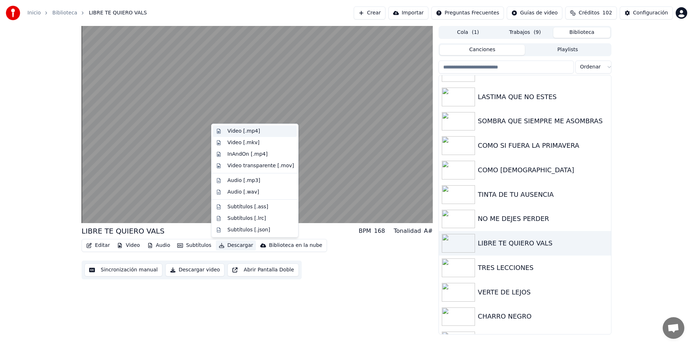
click at [254, 132] on div "Video [.mp4]" at bounding box center [243, 131] width 32 height 7
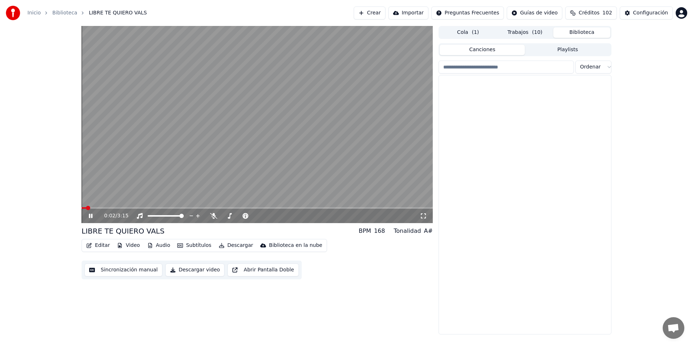
click at [585, 33] on button "Biblioteca" at bounding box center [581, 32] width 57 height 10
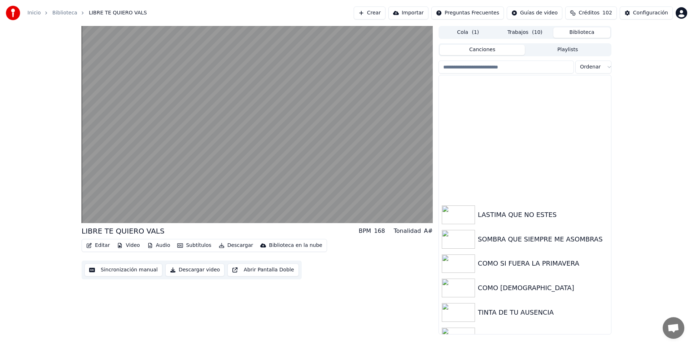
scroll to position [352, 0]
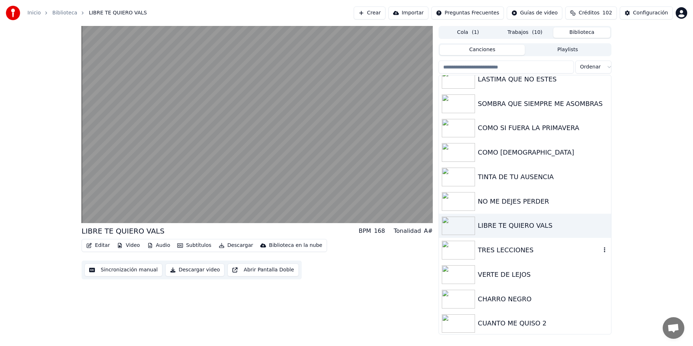
click at [503, 250] on div "TRES LECCIONES" at bounding box center [539, 250] width 123 height 10
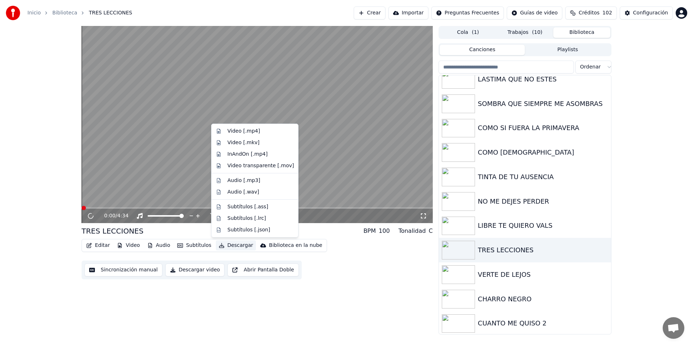
click at [237, 245] on button "Descargar" at bounding box center [236, 246] width 40 height 10
click at [244, 131] on div "Video [.mp4]" at bounding box center [243, 131] width 32 height 7
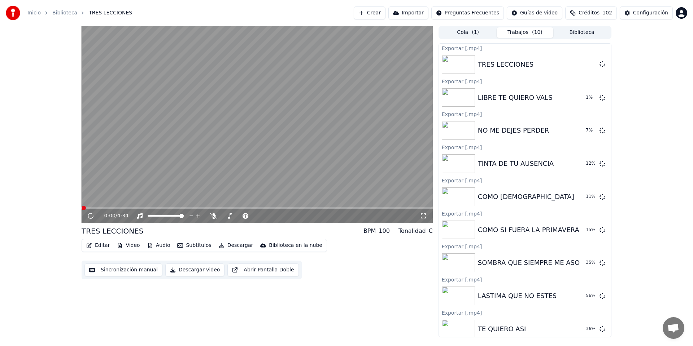
click at [584, 30] on button "Biblioteca" at bounding box center [581, 32] width 57 height 10
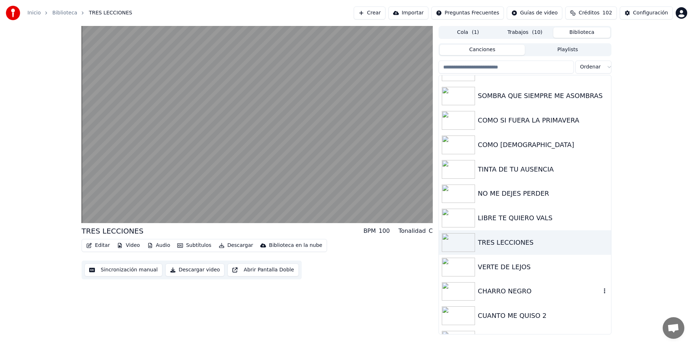
scroll to position [370, 0]
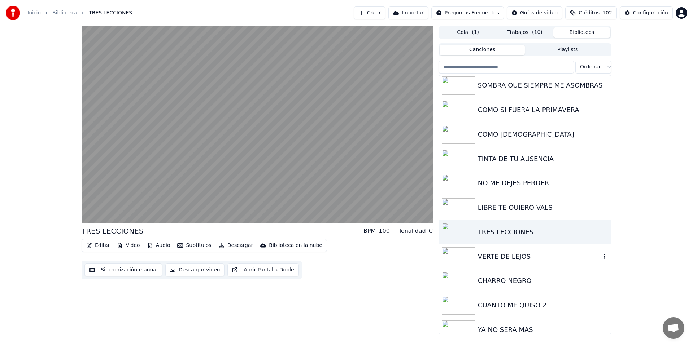
click at [534, 257] on div "VERTE DE LEJOS" at bounding box center [539, 257] width 123 height 10
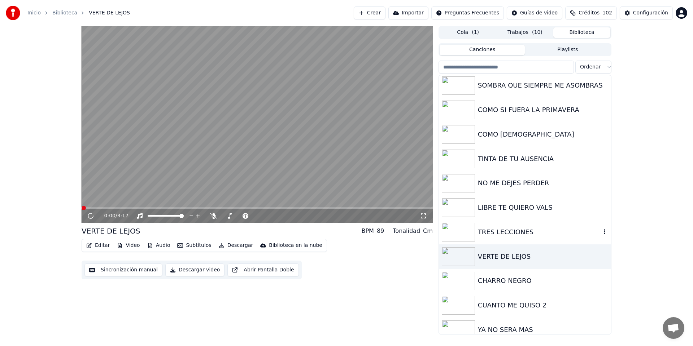
click at [537, 237] on div "TRES LECCIONES" at bounding box center [525, 232] width 172 height 25
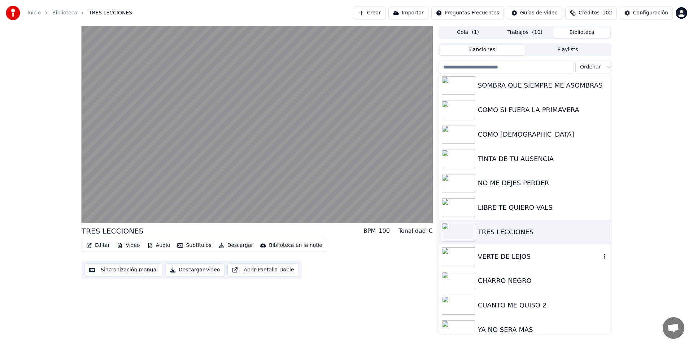
click at [540, 238] on div "TRES LECCIONES" at bounding box center [525, 232] width 172 height 25
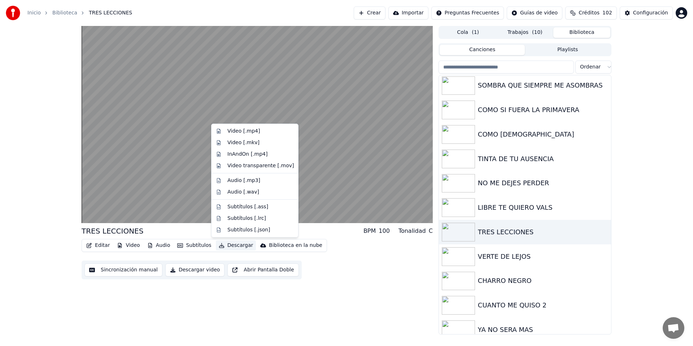
click at [238, 247] on button "Descargar" at bounding box center [236, 246] width 40 height 10
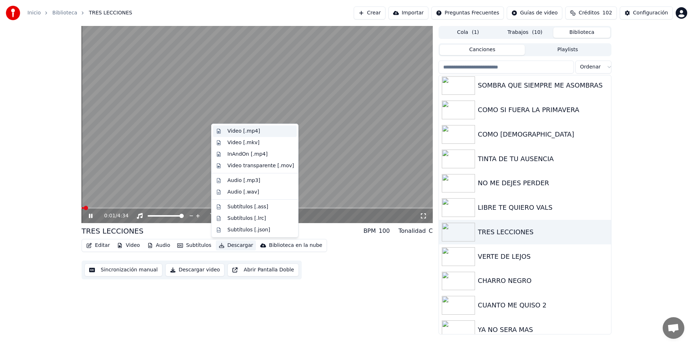
click at [255, 132] on div "Video [.mp4]" at bounding box center [243, 131] width 32 height 7
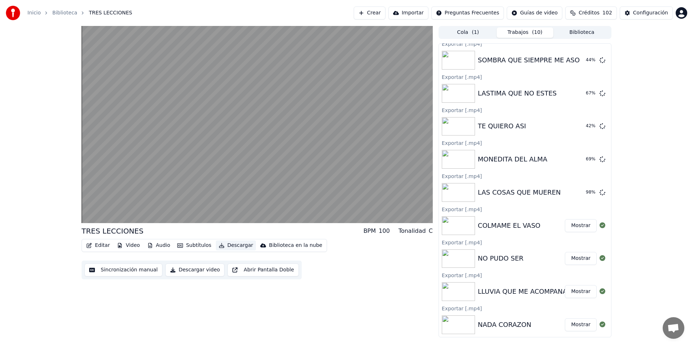
scroll to position [468, 0]
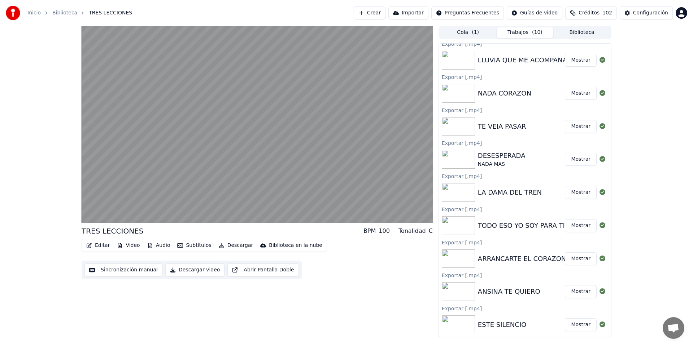
click at [583, 32] on button "Biblioteca" at bounding box center [581, 32] width 57 height 10
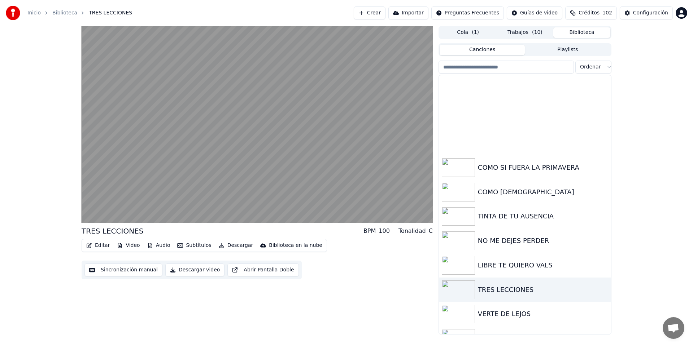
scroll to position [399, 0]
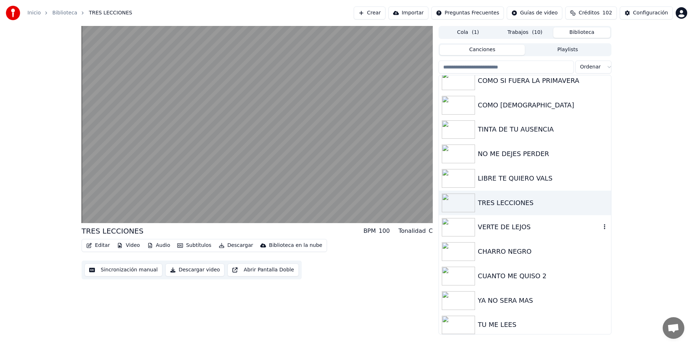
click at [513, 232] on div "VERTE DE LEJOS" at bounding box center [539, 227] width 123 height 10
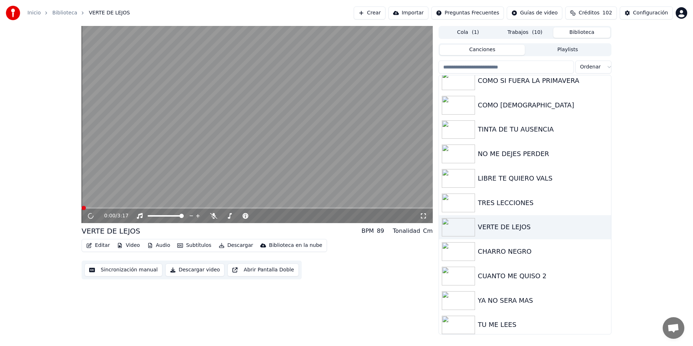
click at [236, 247] on button "Descargar" at bounding box center [236, 246] width 40 height 10
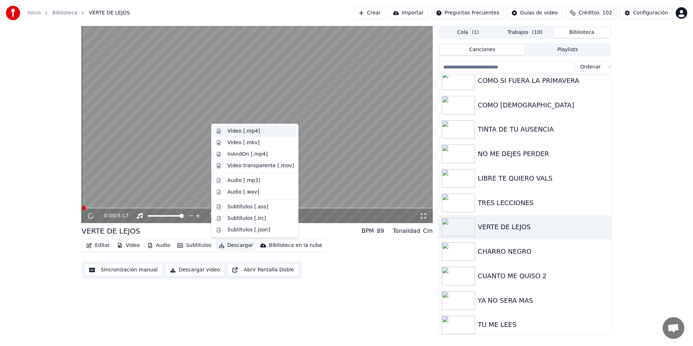
click at [253, 134] on div "Video [.mp4]" at bounding box center [243, 131] width 32 height 7
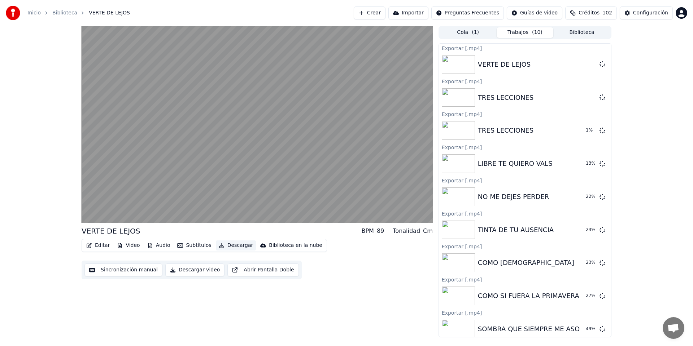
scroll to position [485, 0]
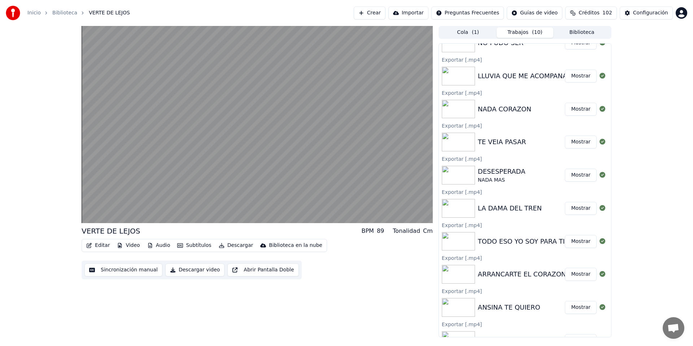
click at [578, 32] on button "Biblioteca" at bounding box center [581, 32] width 57 height 10
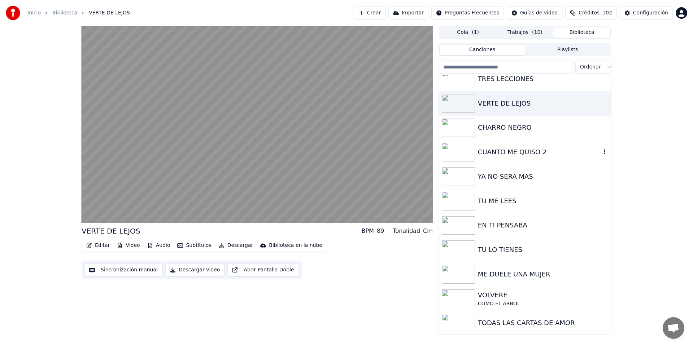
scroll to position [523, 0]
click at [511, 131] on div "CHARRO NEGRO" at bounding box center [539, 129] width 123 height 10
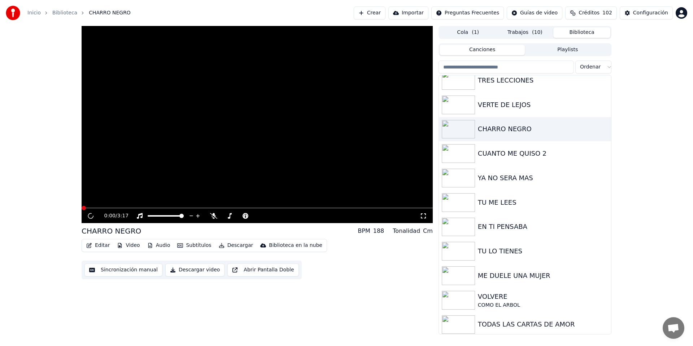
click at [236, 244] on button "Descargar" at bounding box center [236, 246] width 40 height 10
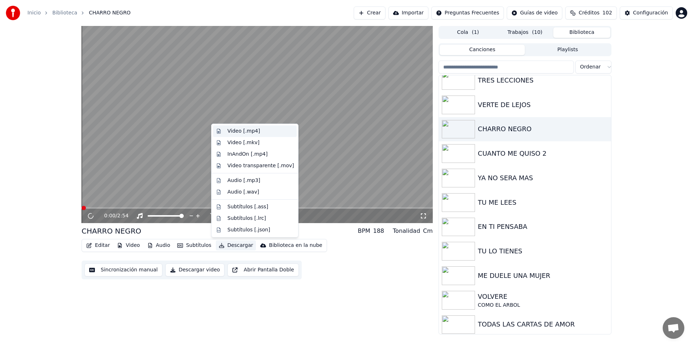
click at [253, 132] on div "Video [.mp4]" at bounding box center [243, 131] width 32 height 7
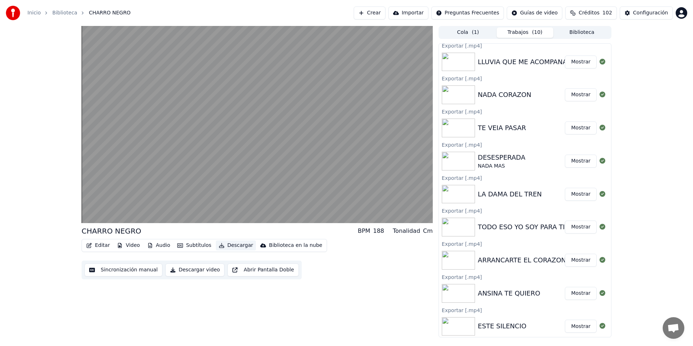
scroll to position [534, 0]
click at [577, 324] on button "Mostrar" at bounding box center [581, 325] width 32 height 13
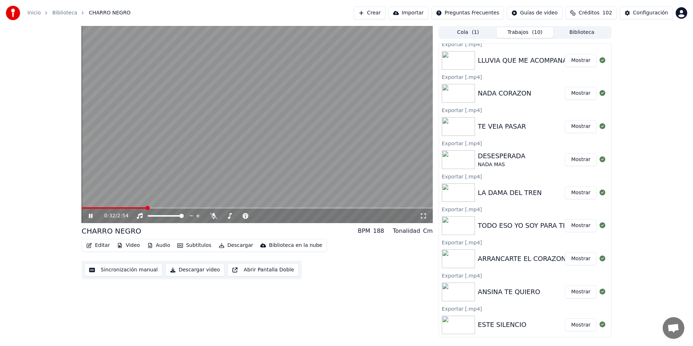
click at [458, 325] on img at bounding box center [458, 325] width 33 height 19
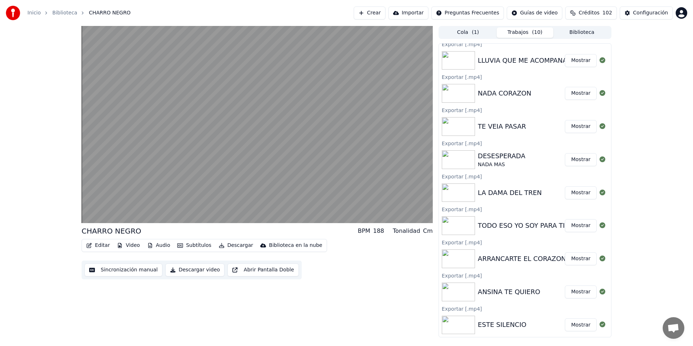
click at [459, 324] on img at bounding box center [458, 325] width 33 height 19
click at [493, 325] on div "ESTE SILENCIO" at bounding box center [502, 325] width 49 height 10
click at [579, 31] on button "Biblioteca" at bounding box center [581, 32] width 57 height 10
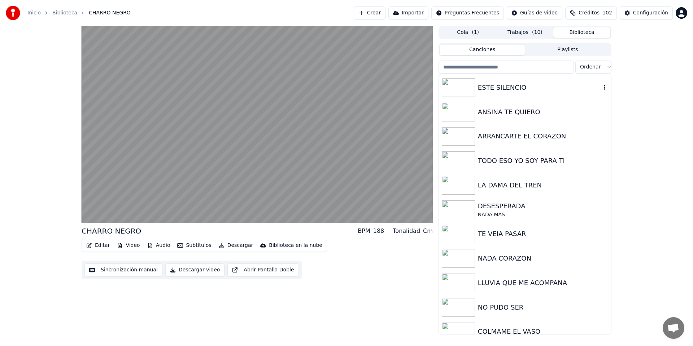
click at [518, 92] on div "ESTE SILENCIO" at bounding box center [539, 88] width 123 height 10
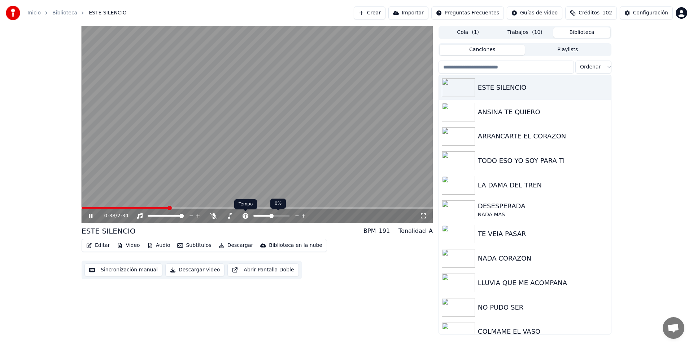
click at [214, 215] on body "Inicio Biblioteca ESTE SILENCIO Crear Importar Preguntas Frecuentes Guías de vi…" at bounding box center [346, 173] width 693 height 346
click at [232, 215] on span at bounding box center [233, 216] width 4 height 4
click at [91, 215] on icon at bounding box center [91, 216] width 4 height 4
click at [650, 103] on div "1:36 / 2:34 ESTE SILENCIO BPM 191 Tonalidad A Editar Video Audio Subtítulos Des…" at bounding box center [346, 180] width 693 height 309
